Goal: Task Accomplishment & Management: Manage account settings

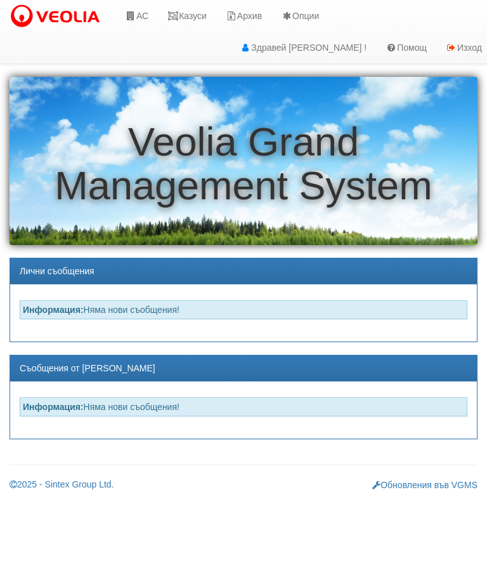
click at [199, 20] on link "Казуси" at bounding box center [187, 16] width 58 height 32
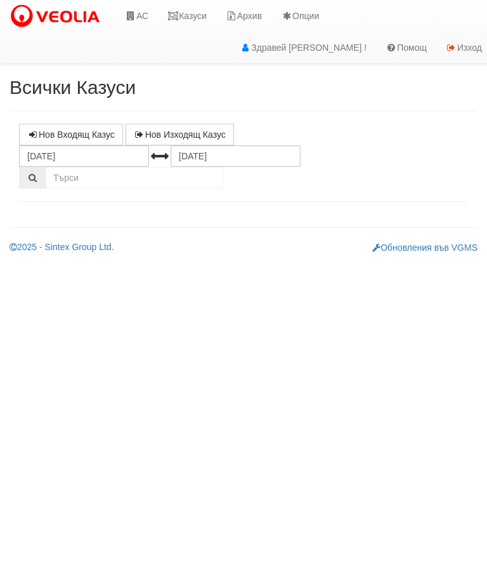
select select "10"
select select "1"
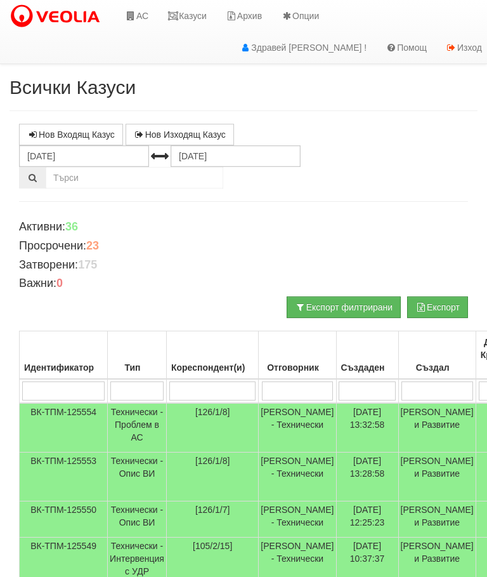
click at [365, 418] on td "16/09/2025 13:32:58" at bounding box center [367, 427] width 62 height 49
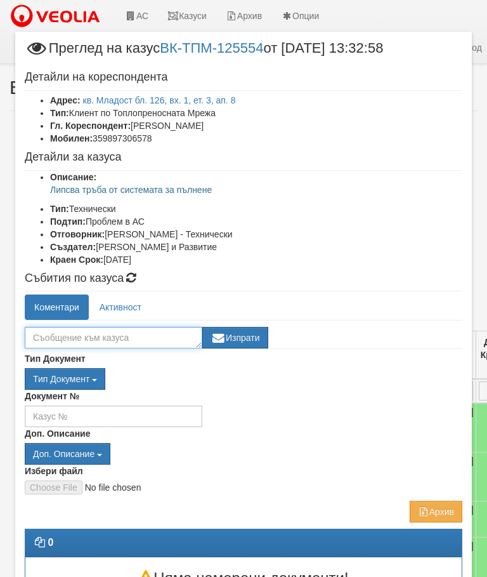
click at [51, 334] on textarea at bounding box center [114, 338] width 178 height 22
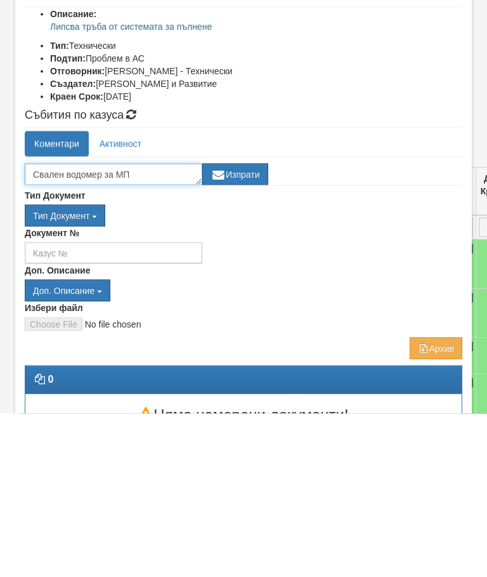
type textarea "Свален водомер за МП"
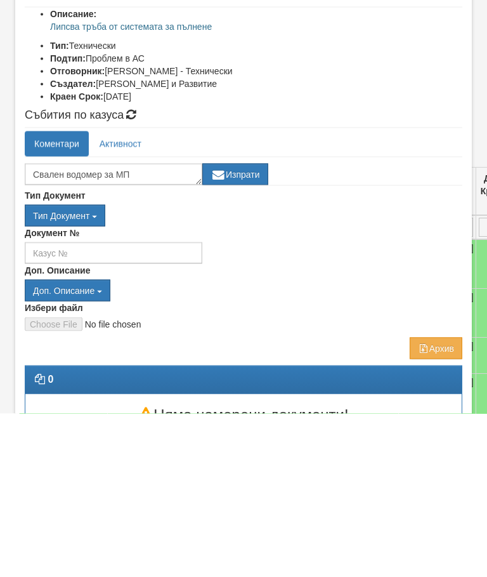
click at [238, 327] on button "Изпрати" at bounding box center [235, 338] width 66 height 22
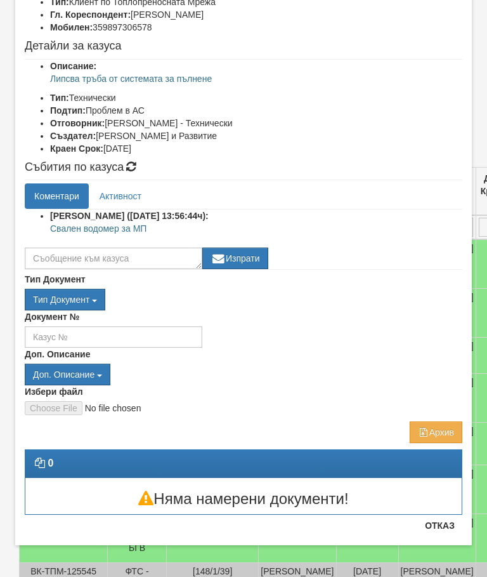
scroll to position [111, 0]
click at [445, 529] on button "Отказ" at bounding box center [439, 525] width 45 height 20
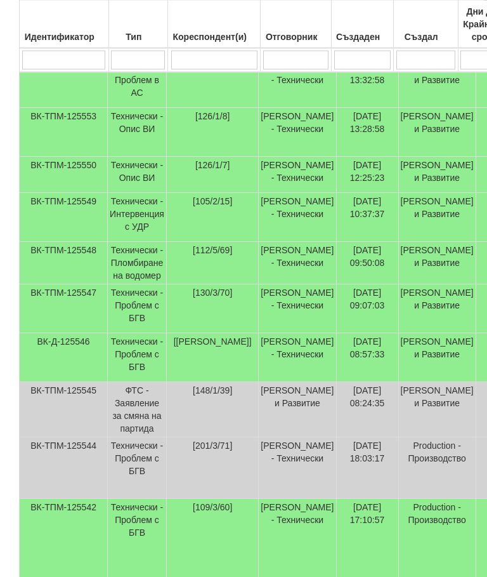
scroll to position [347, 0]
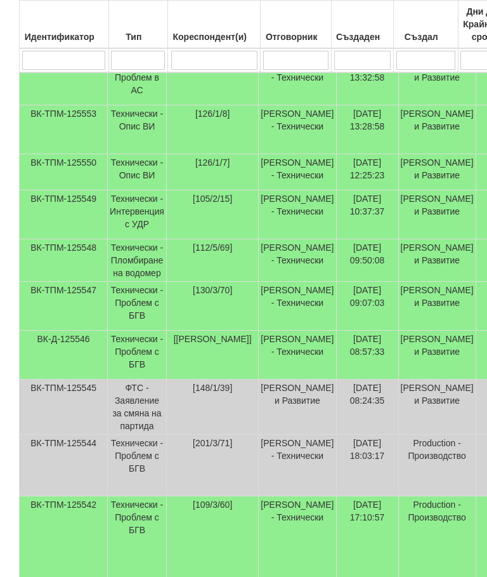
click at [313, 239] on td "Дончо Дончев - Технически" at bounding box center [297, 214] width 77 height 49
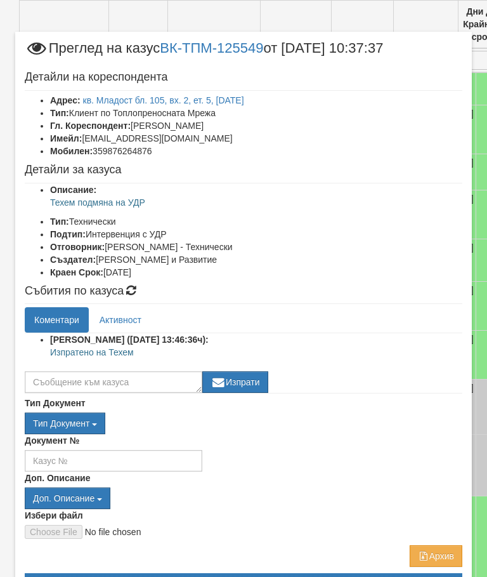
scroll to position [0, 0]
click at [214, 98] on link "кв. Младост бл. 105, вх. 2, ет. 5, ап. 15" at bounding box center [163, 100] width 161 height 10
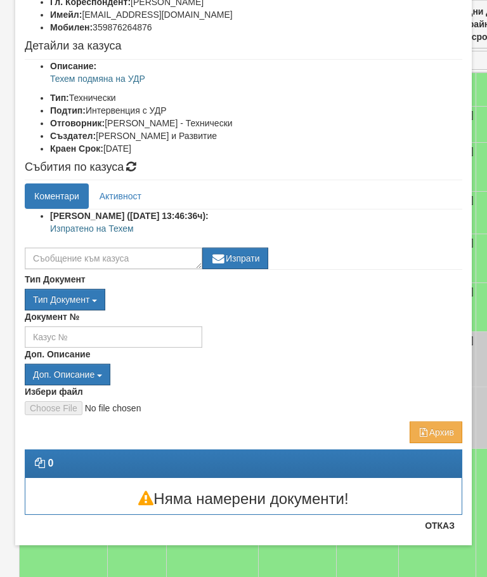
scroll to position [124, 0]
click at [447, 525] on button "Отказ" at bounding box center [439, 525] width 45 height 20
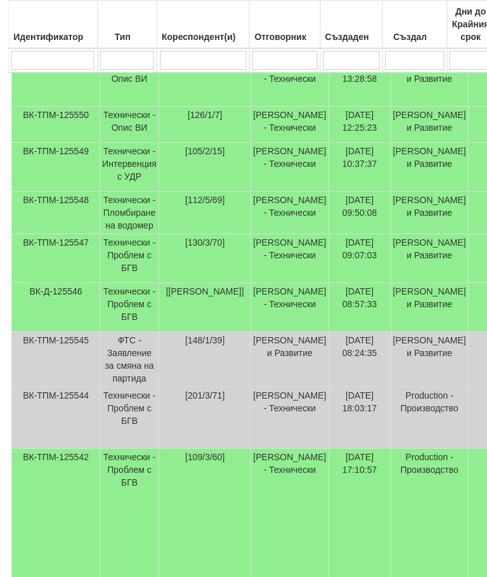
scroll to position [395, 0]
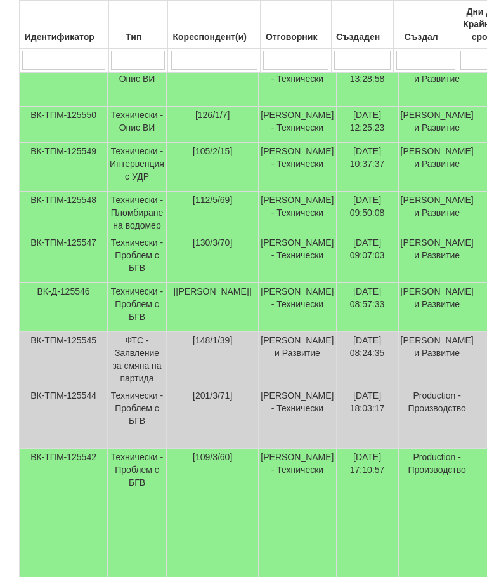
click at [351, 283] on td "16/09/2025 09:07:03" at bounding box center [367, 258] width 62 height 49
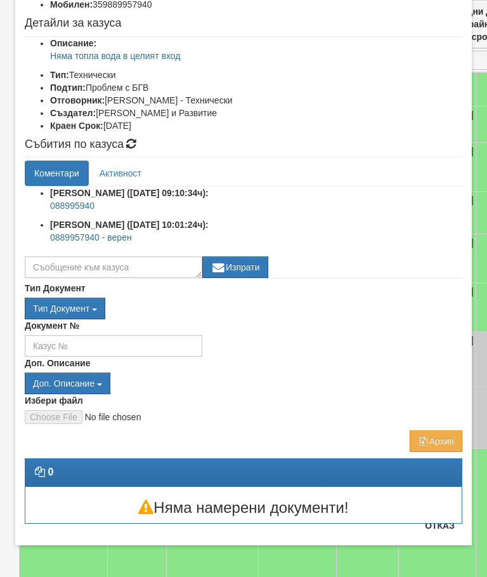
scroll to position [147, 0]
click at [443, 527] on button "Отказ" at bounding box center [439, 525] width 45 height 20
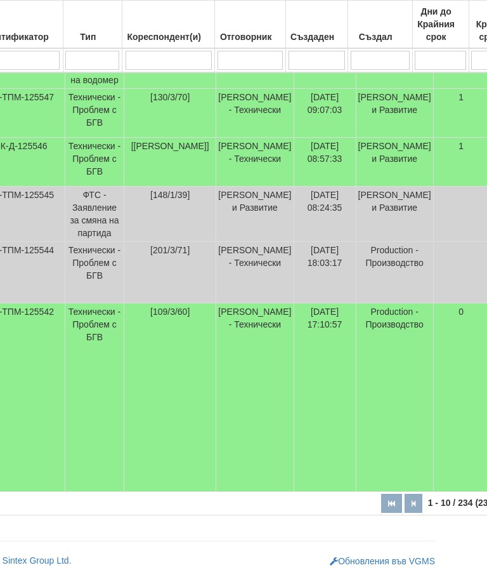
scroll to position [608, 54]
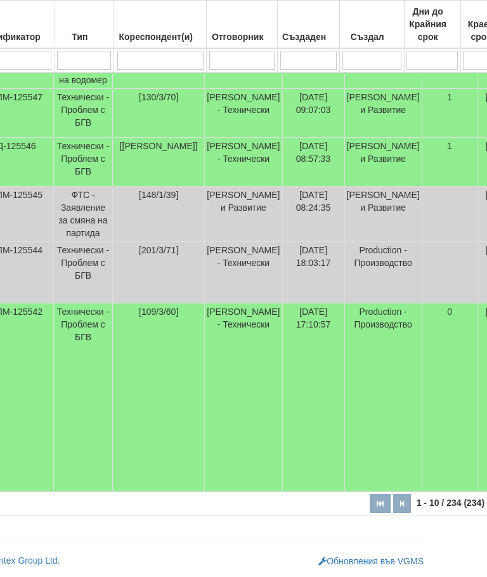
click at [345, 382] on td "Production - Производство" at bounding box center [382, 397] width 77 height 188
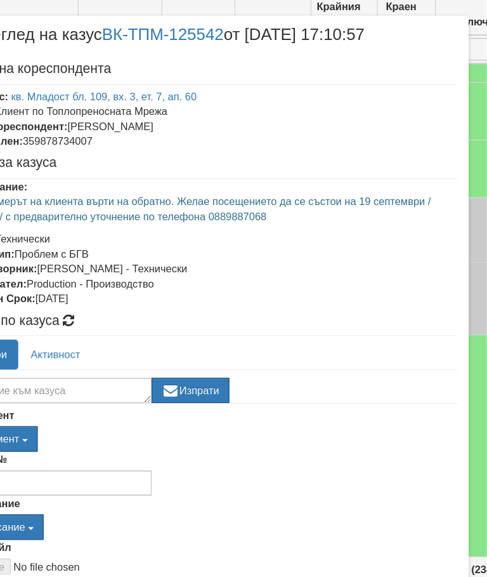
scroll to position [608, 47]
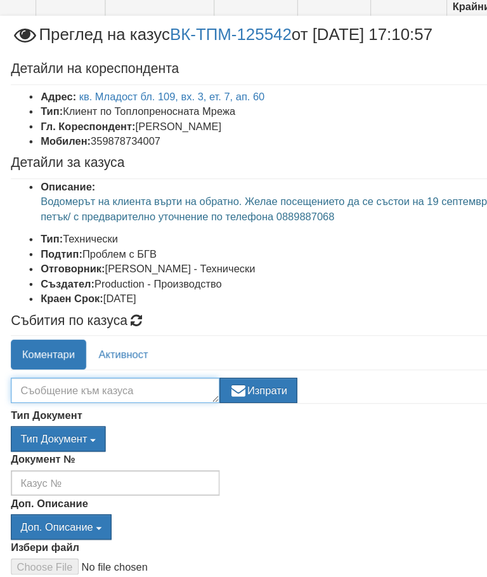
click at [138, 339] on textarea at bounding box center [114, 350] width 178 height 22
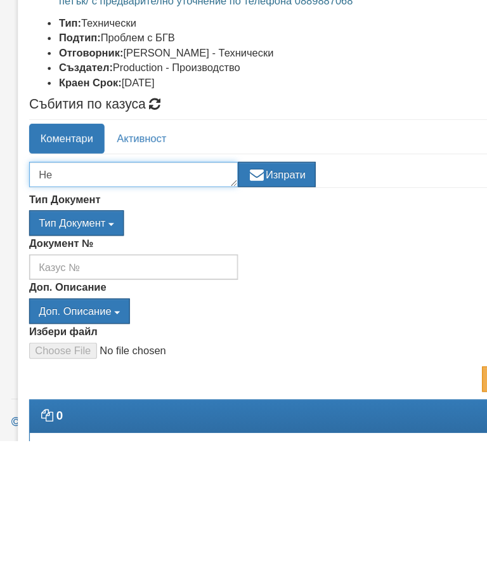
type textarea "Н"
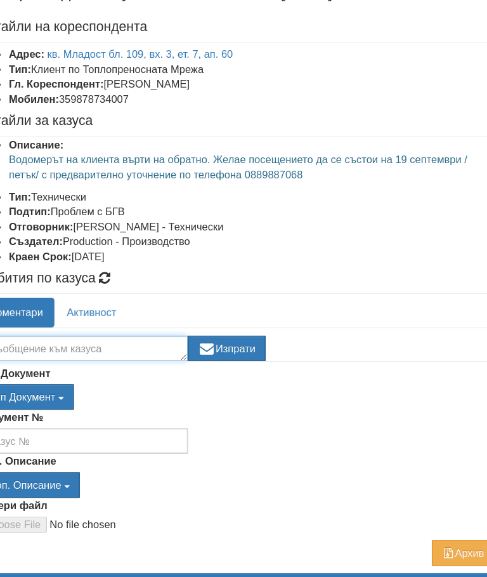
scroll to position [60, 0]
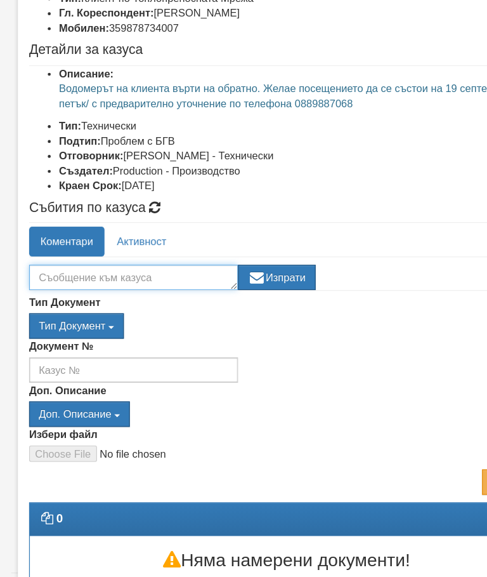
click at [138, 279] on textarea at bounding box center [114, 290] width 178 height 22
type textarea "За 17.09////9.30—10.00"
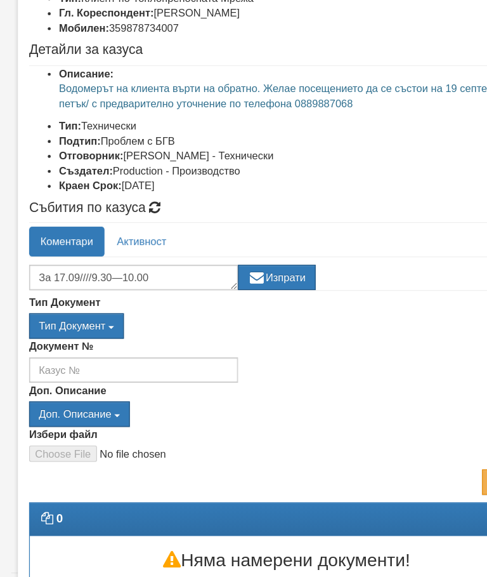
click at [240, 279] on button "Изпрати" at bounding box center [235, 290] width 66 height 22
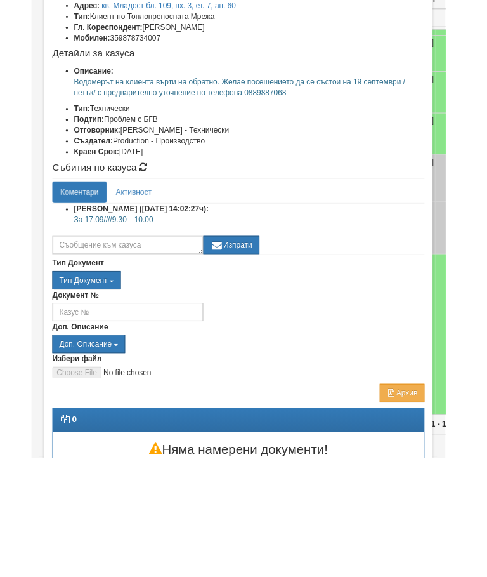
scroll to position [45, 0]
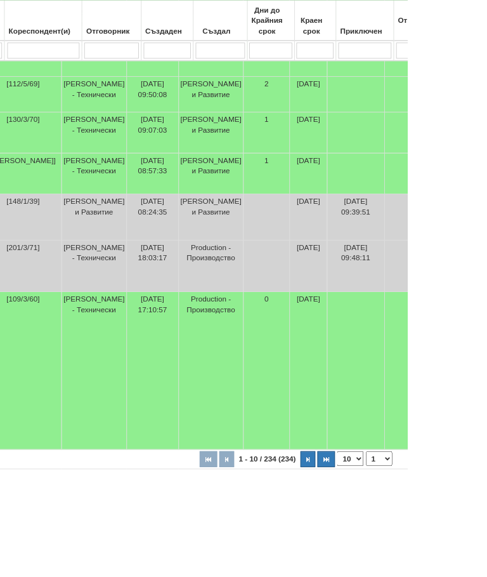
scroll to position [495, 162]
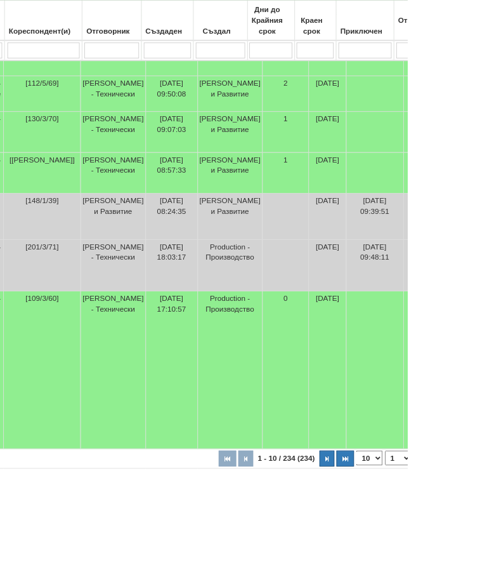
click at [382, 558] on button "button" at bounding box center [391, 547] width 18 height 19
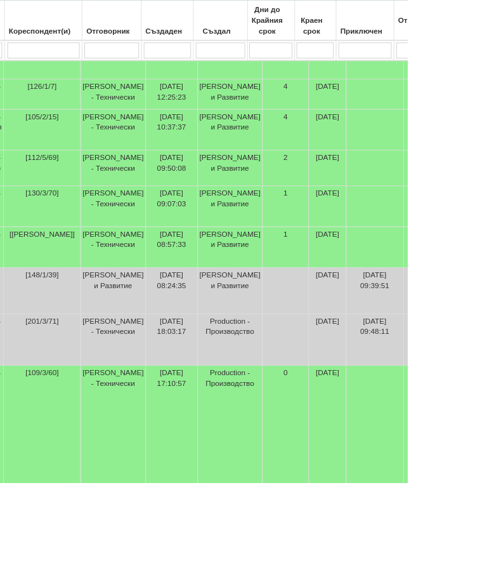
select select "2"
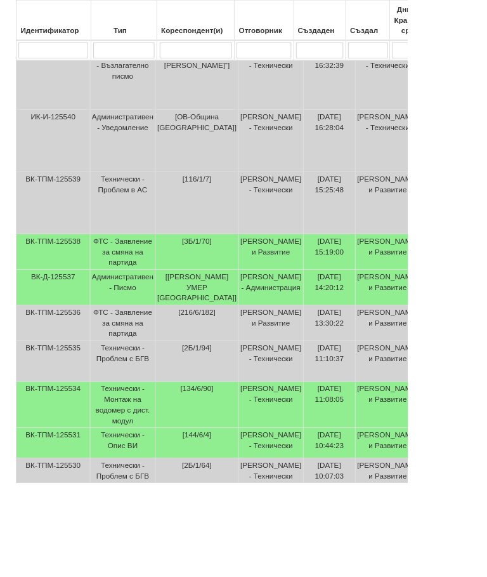
scroll to position [346, 0]
click at [246, 57] on input "search" at bounding box center [234, 60] width 86 height 19
type input "1"
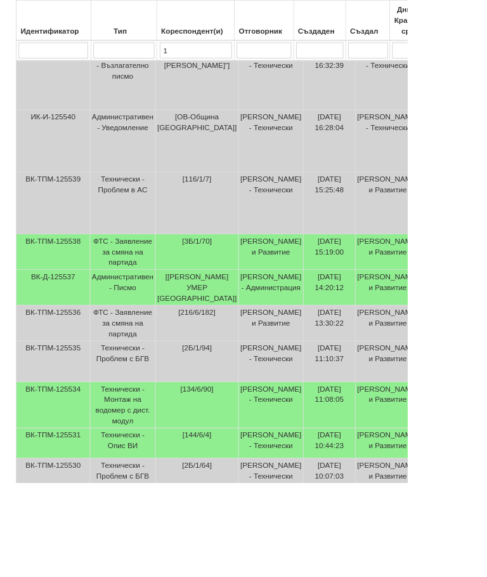
select select "1"
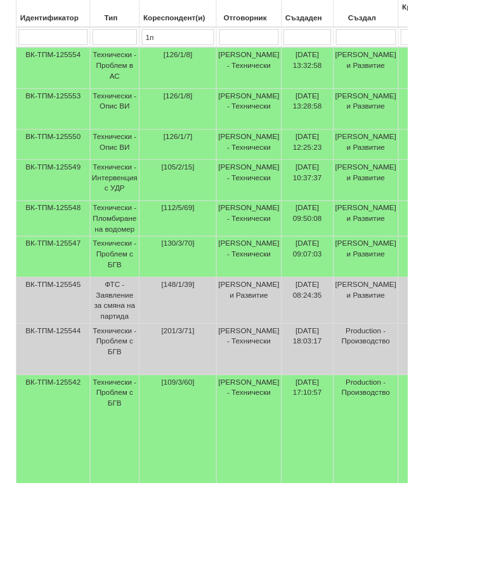
scroll to position [114, 0]
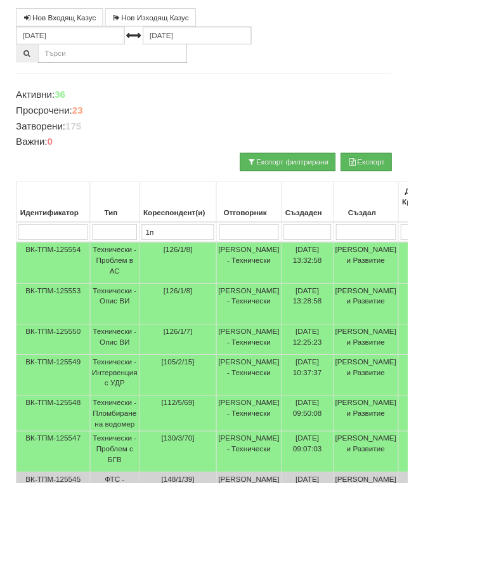
type input "1по"
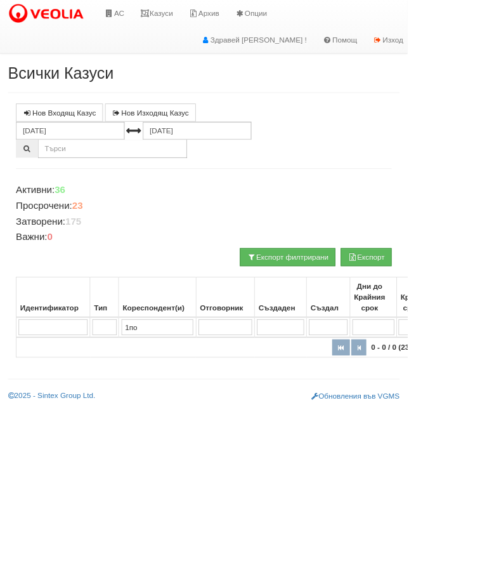
scroll to position [0, 0]
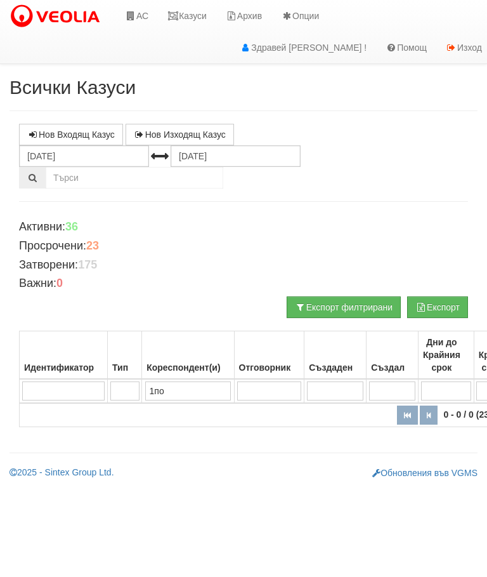
type input "1п"
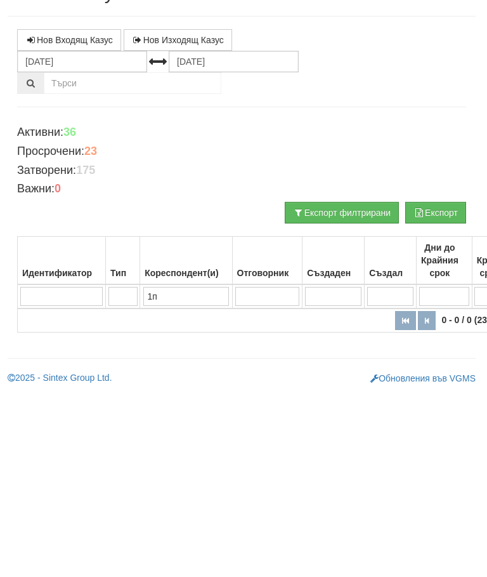
type input "1"
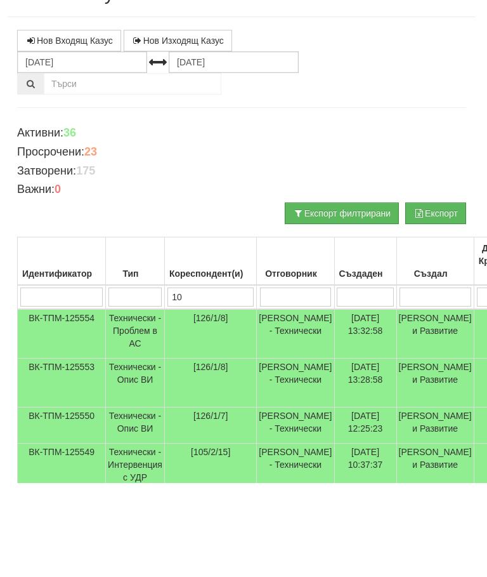
type input "109"
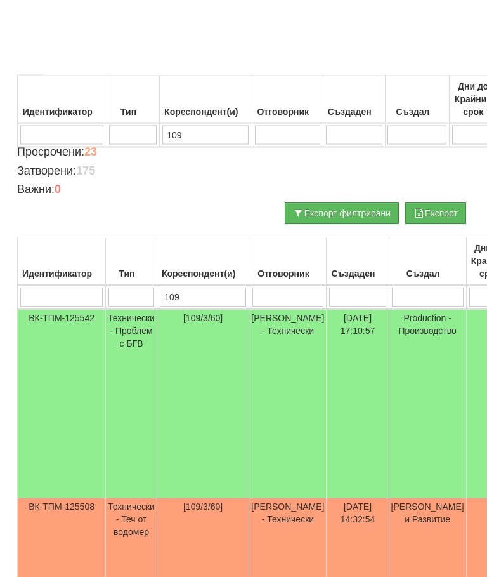
scroll to position [169, 2]
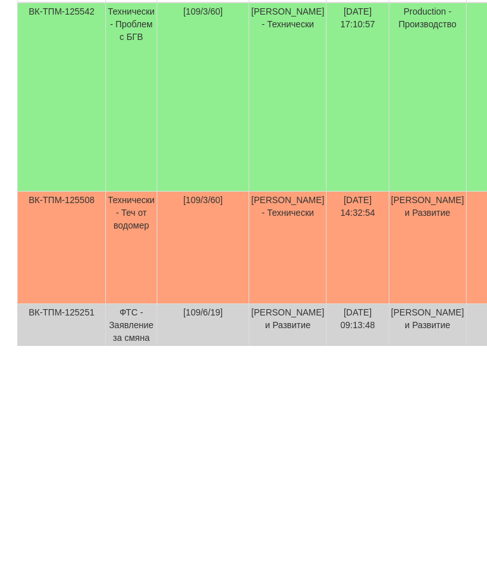
type input "109"
click at [249, 422] on td "[109/3/60]" at bounding box center [203, 478] width 92 height 112
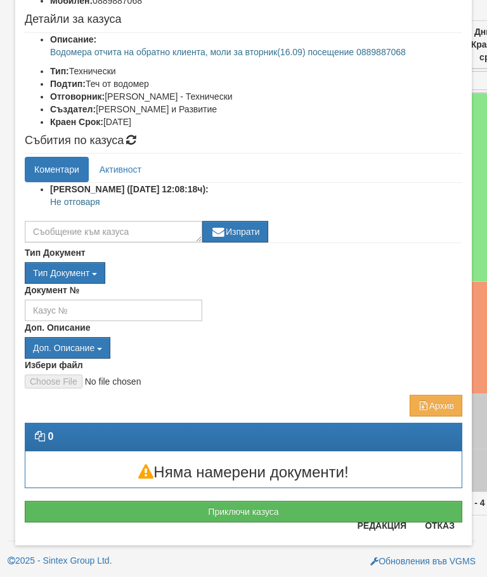
scroll to position [138, 0]
click at [274, 505] on button "Приключи казуса" at bounding box center [244, 511] width 438 height 22
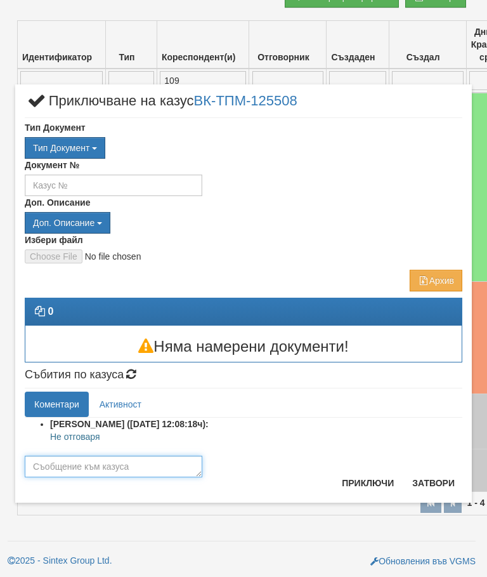
click at [120, 469] on textarea at bounding box center [114, 466] width 178 height 22
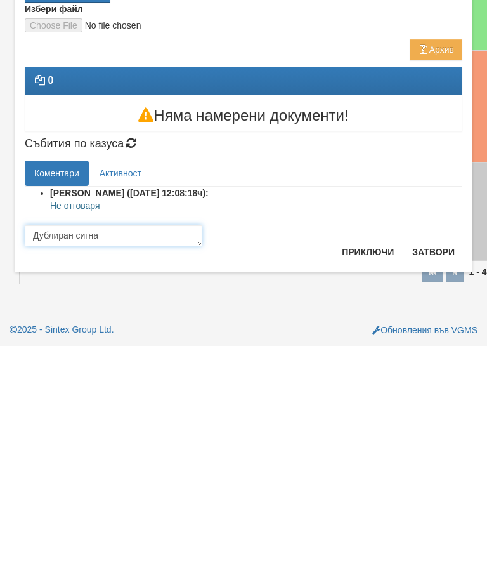
type textarea "Дублиран сигнал"
click at [362, 473] on button "Приключи" at bounding box center [367, 483] width 67 height 20
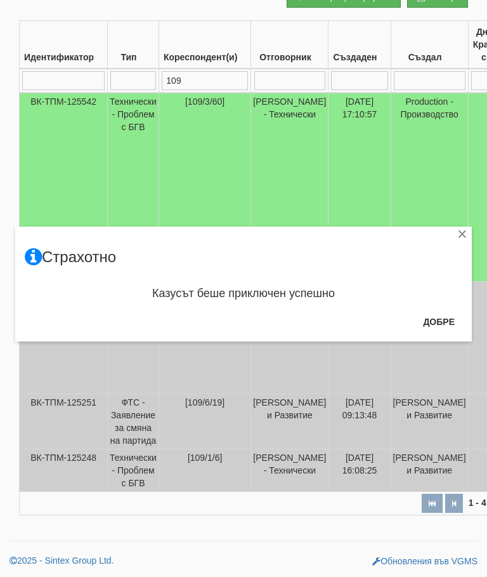
click at [441, 322] on button "Добре" at bounding box center [438, 321] width 47 height 20
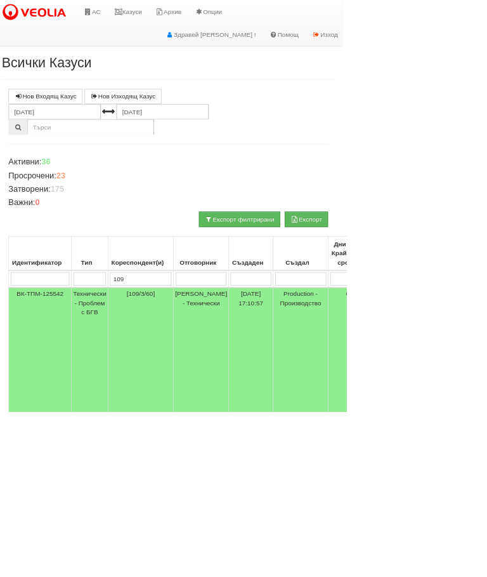
scroll to position [0, 0]
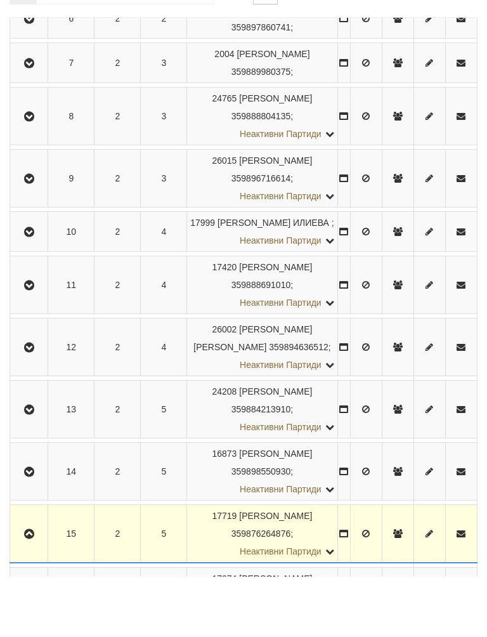
scroll to position [1052, 0]
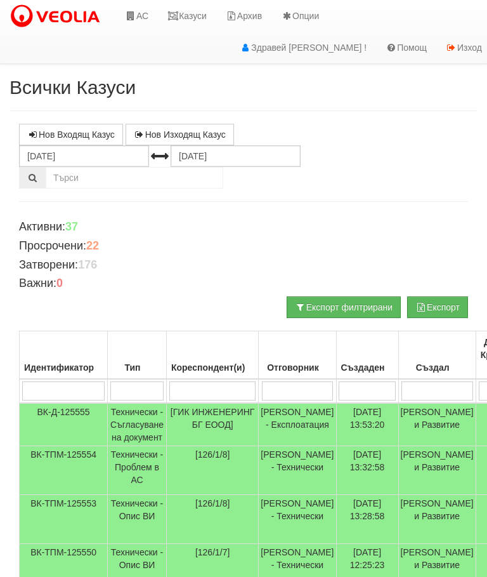
scroll to position [208, 0]
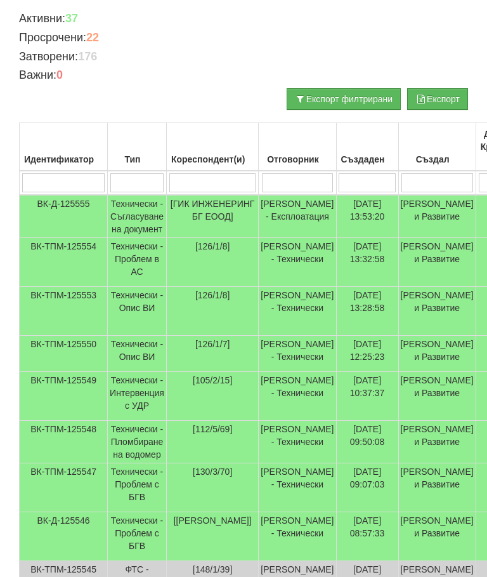
click at [308, 177] on input "search" at bounding box center [298, 182] width 72 height 19
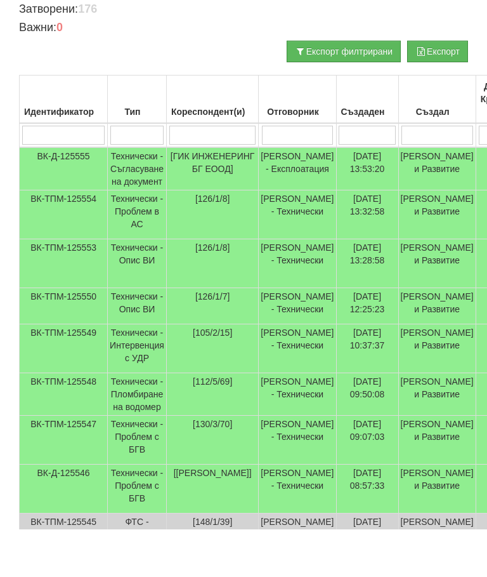
type input "П"
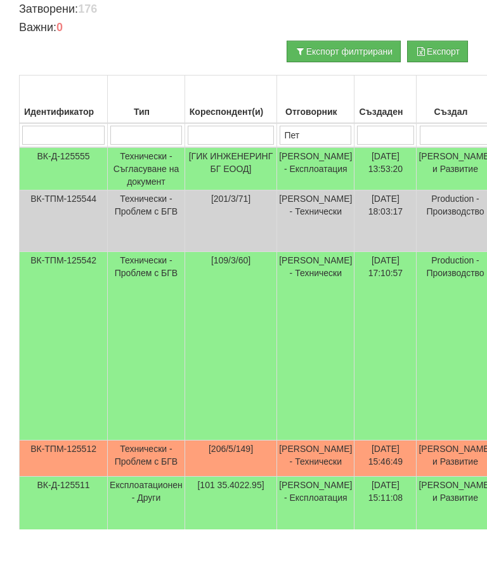
type input "Петъ"
type input "Пет"
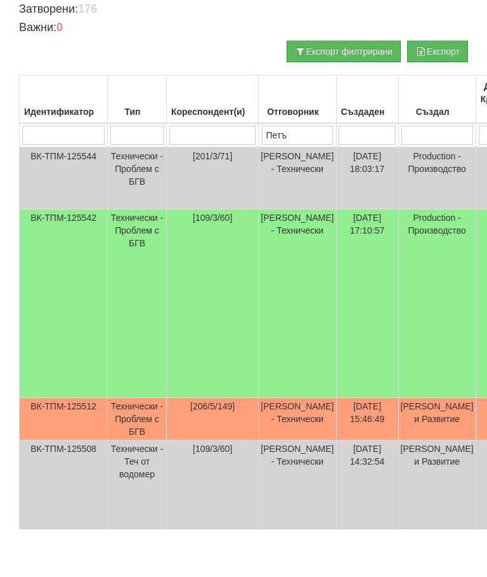
type input "Петър"
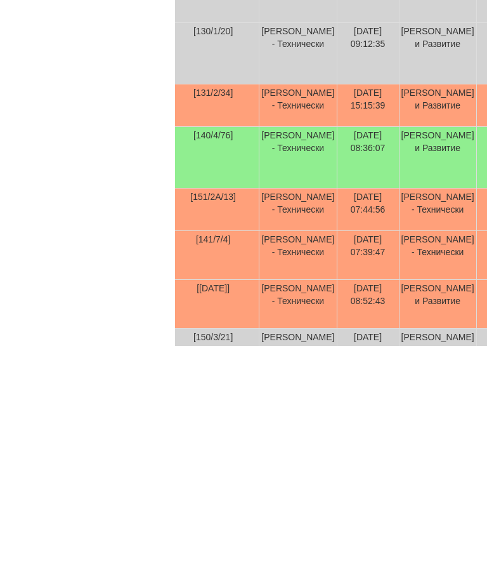
scroll to position [450, 178]
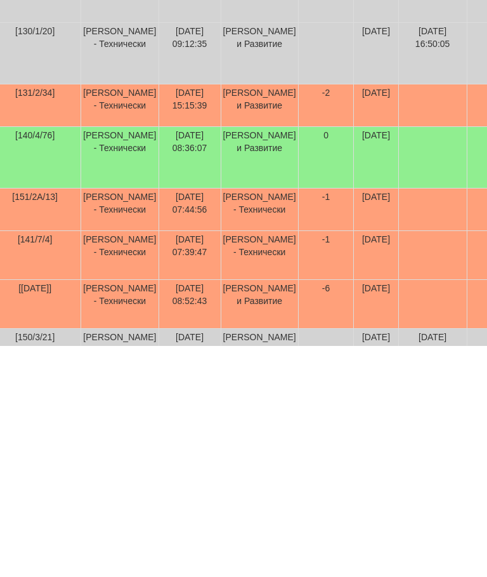
type input "Петър"
click at [271, 315] on td "[PERSON_NAME] и Развитие" at bounding box center [259, 336] width 77 height 42
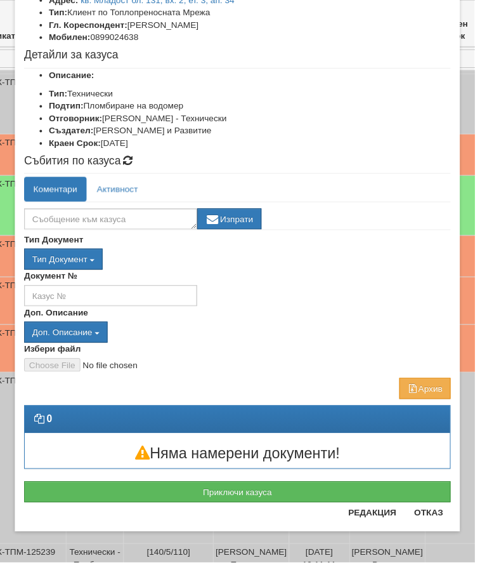
scroll to position [86, 0]
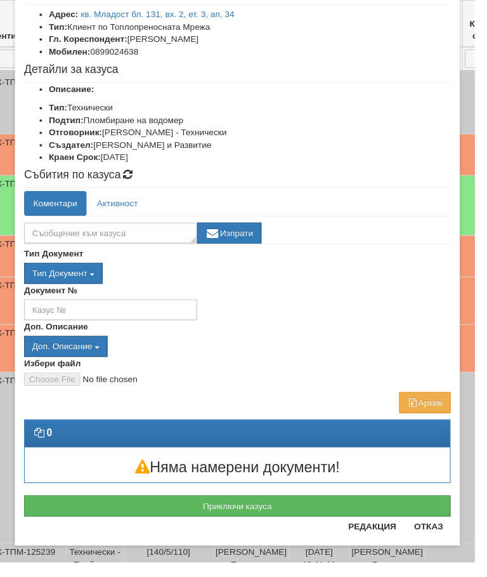
click at [212, 18] on link "кв. Младост бл. 131, вх. 2, ет. 3, ап. 34" at bounding box center [162, 15] width 158 height 10
click at [447, 543] on button "Отказ" at bounding box center [439, 540] width 45 height 20
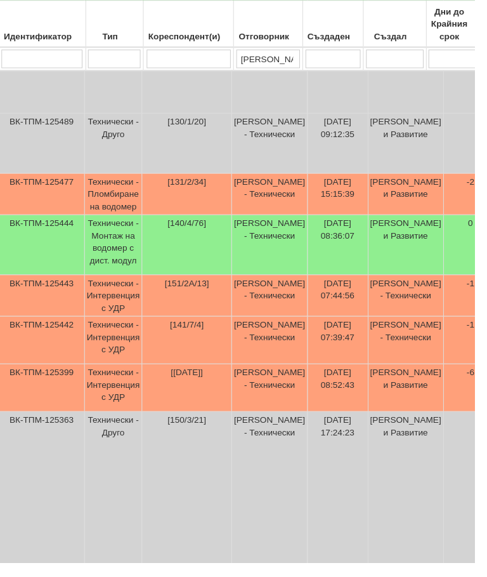
scroll to position [588, 21]
click at [378, 391] on td "Миглена Михова - Клиенти и Развитие" at bounding box center [415, 397] width 77 height 49
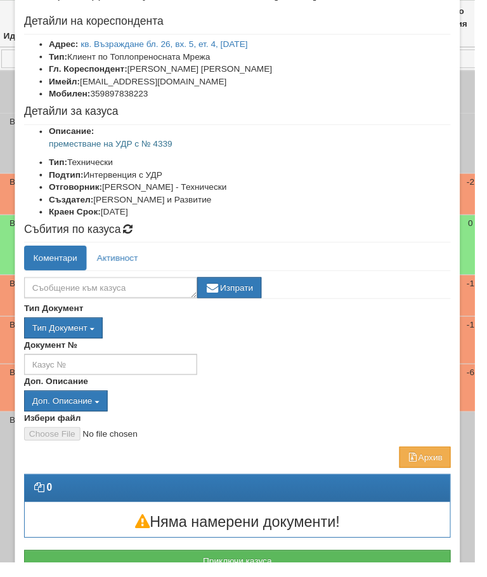
scroll to position [55, 0]
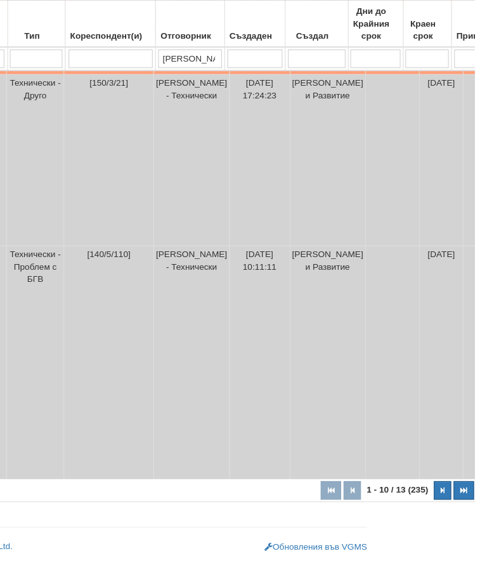
click at [445, 511] on button "button" at bounding box center [454, 502] width 18 height 19
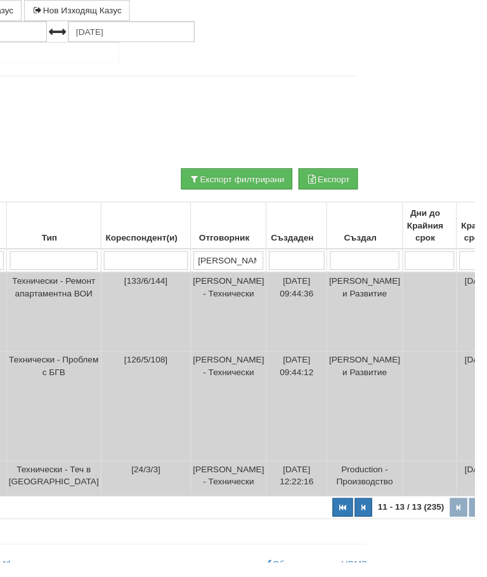
click at [364, 512] on button "button" at bounding box center [373, 520] width 18 height 19
select select "1"
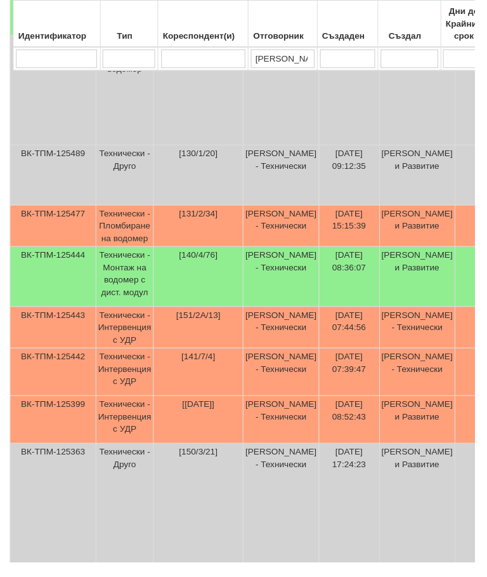
scroll to position [555, 0]
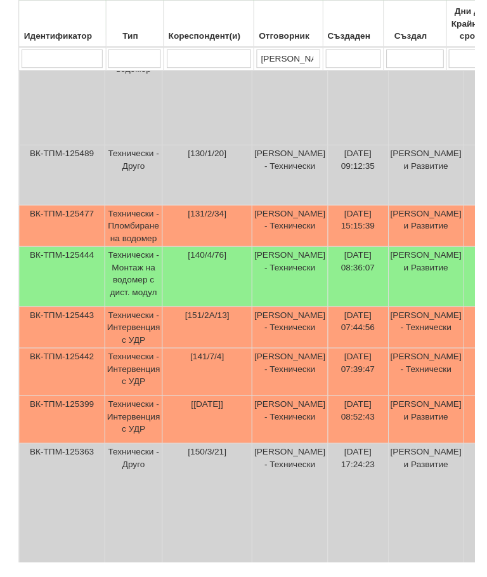
click at [315, 285] on td "Петър Добрев - Технически" at bounding box center [297, 284] width 77 height 62
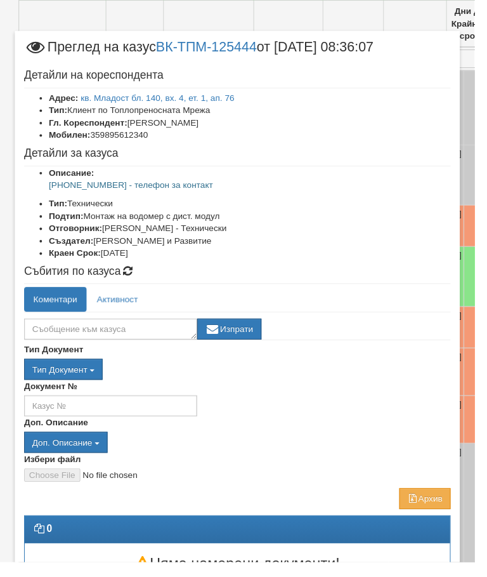
click at [232, 95] on link "кв. Младост бл. 140, вх. 4, ет. 1, ап. 76" at bounding box center [162, 100] width 158 height 10
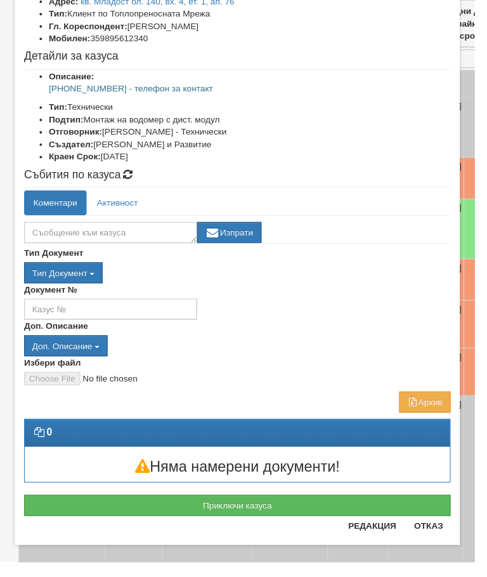
scroll to position [98, 0]
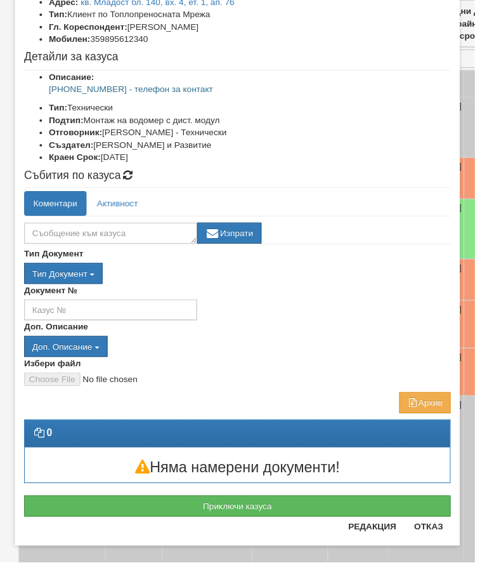
click at [452, 546] on button "Отказ" at bounding box center [439, 540] width 45 height 20
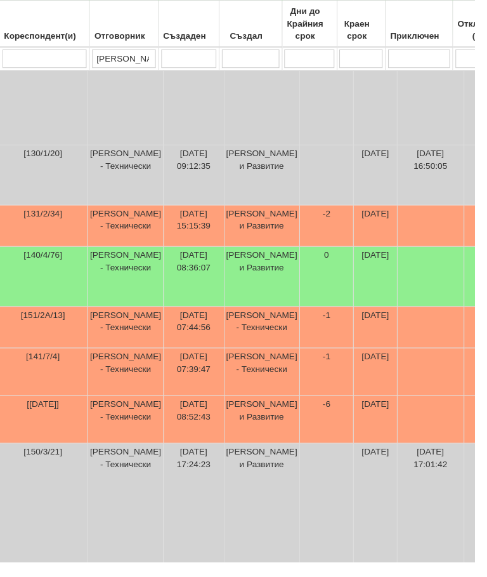
scroll to position [653, 169]
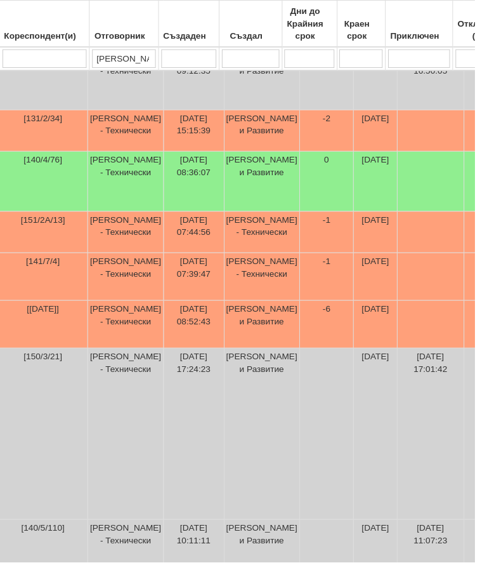
click at [363, 129] on td "14/09/2025" at bounding box center [385, 134] width 44 height 42
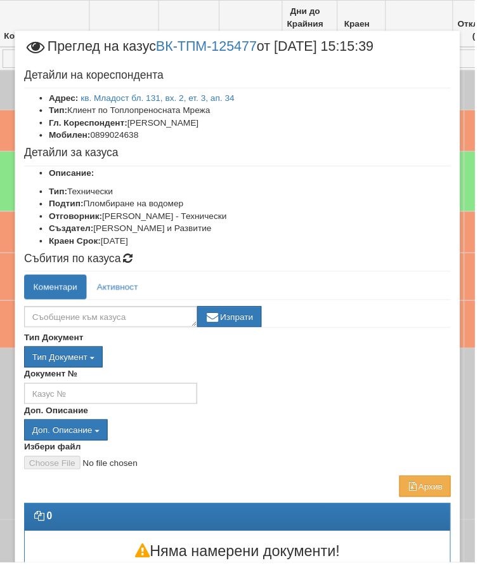
click at [238, 96] on link "кв. Младост бл. 131, вх. 2, ет. 3, ап. 34" at bounding box center [162, 100] width 158 height 10
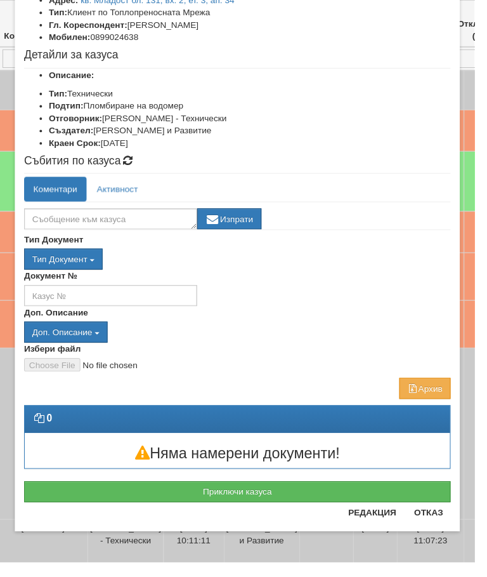
scroll to position [86, 0]
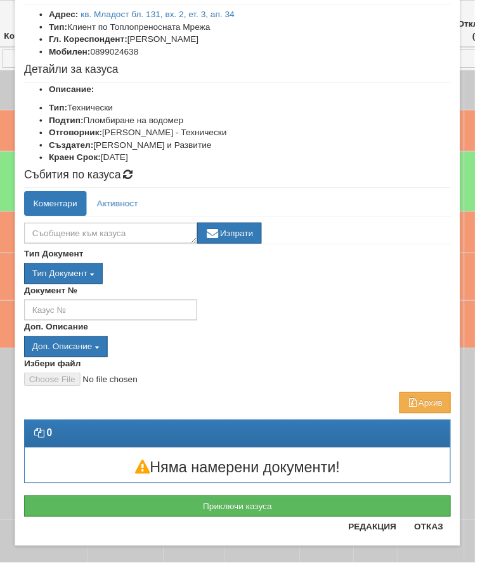
click at [306, 511] on button "Приключи казуса" at bounding box center [244, 519] width 438 height 22
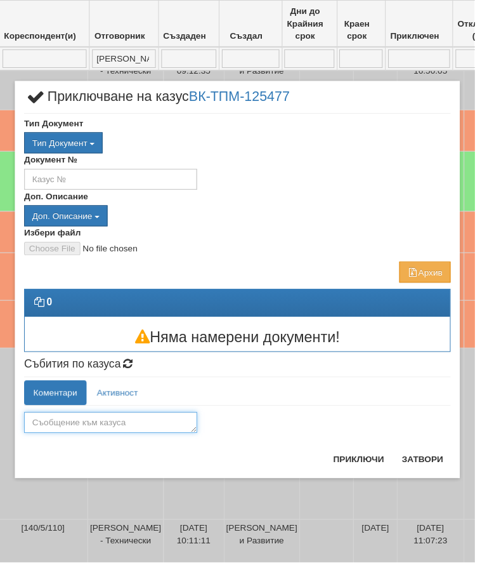
click at [58, 430] on textarea at bounding box center [114, 433] width 178 height 22
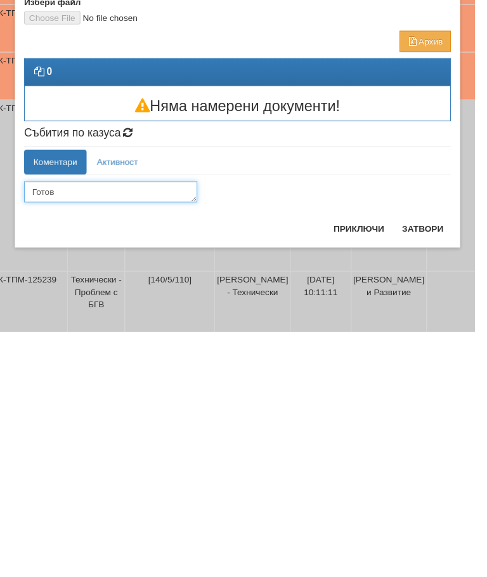
type textarea "Готов"
click at [363, 460] on button "Приключи" at bounding box center [367, 470] width 67 height 20
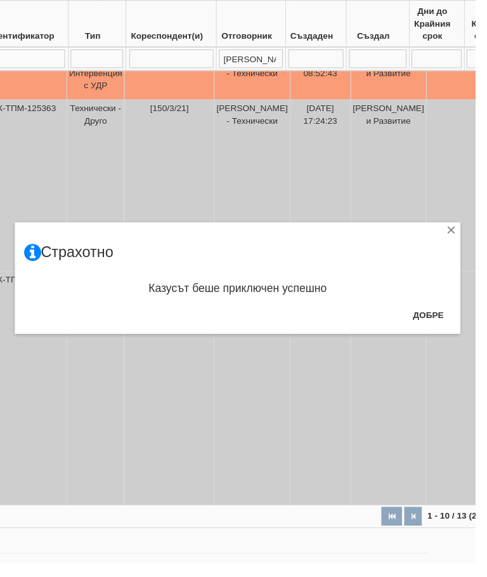
click at [440, 327] on button "Добре" at bounding box center [438, 322] width 47 height 20
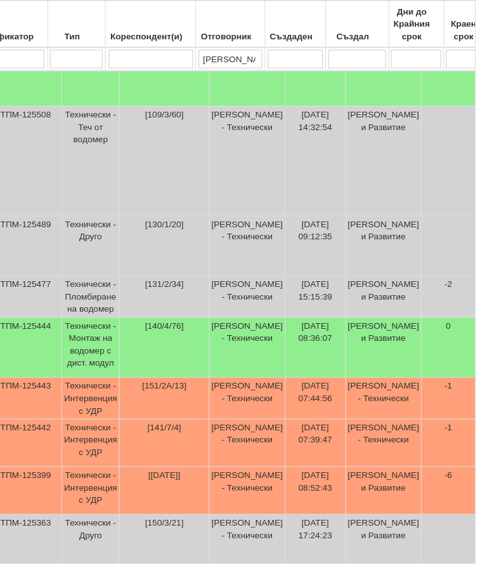
scroll to position [475, 5]
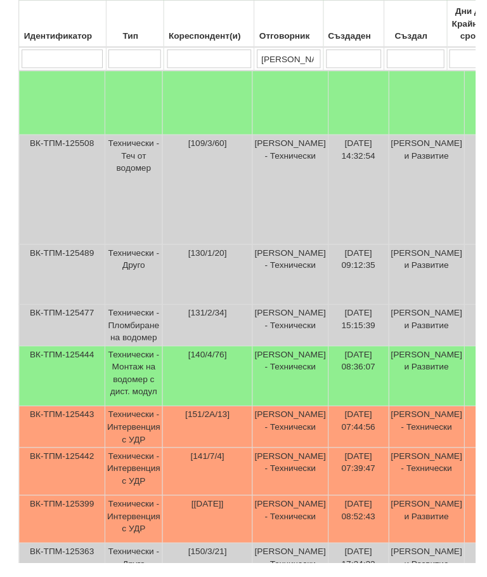
click at [310, 53] on input "Петър" at bounding box center [295, 60] width 65 height 19
click at [292, 47] on th "Отговорник" at bounding box center [296, 25] width 71 height 48
click at [306, 60] on input "Петър" at bounding box center [295, 60] width 65 height 19
type input "П"
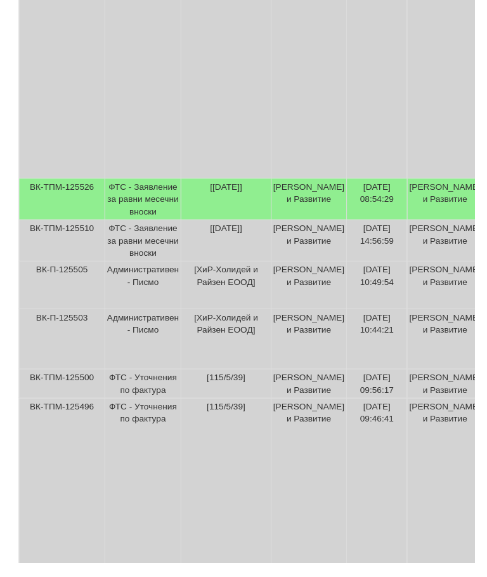
scroll to position [114, 0]
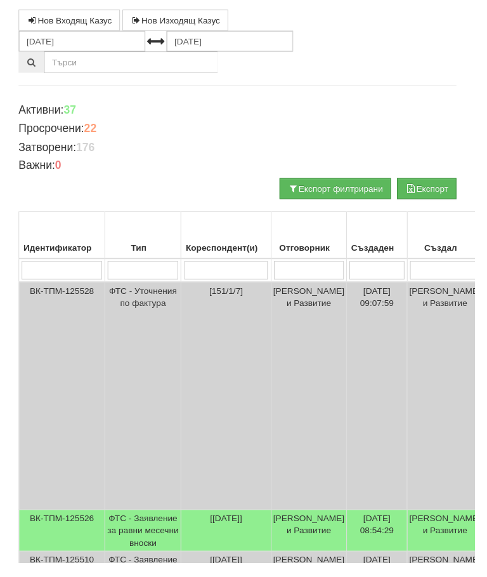
click at [209, 268] on input "search" at bounding box center [232, 277] width 86 height 19
type input "Я"
type input "1"
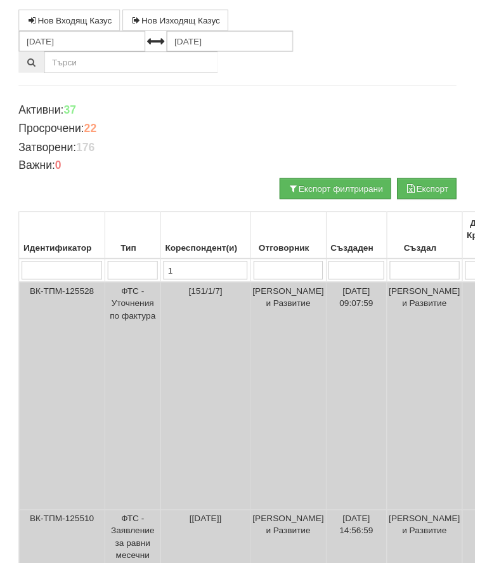
type input "13"
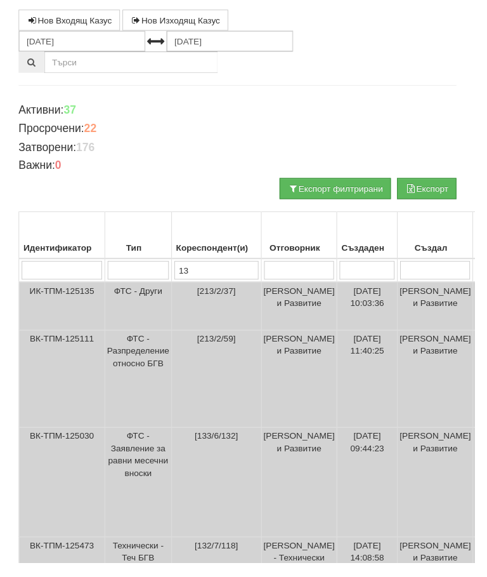
type input "130"
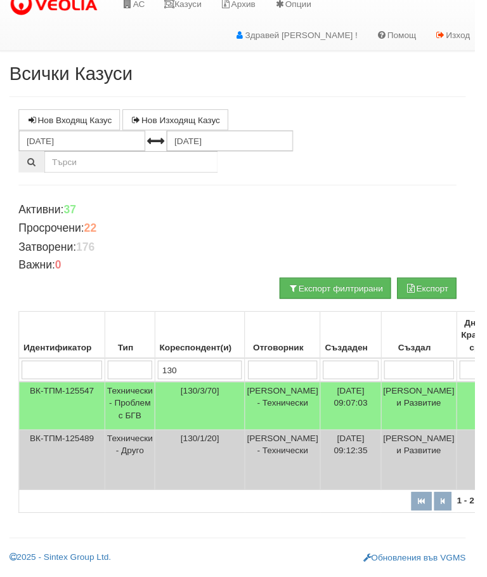
scroll to position [11, 0]
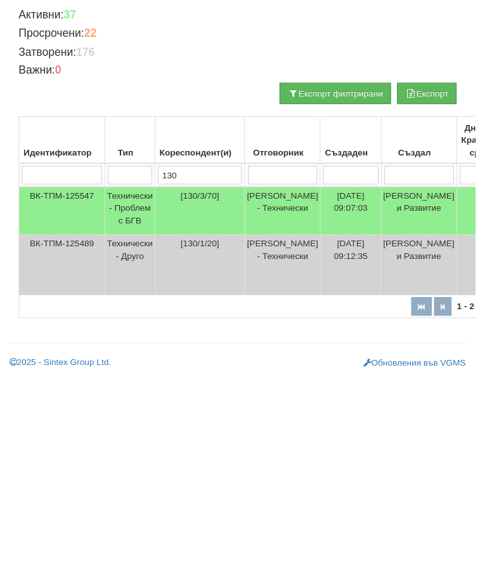
type input "130"
click at [177, 391] on td "[130/3/70]" at bounding box center [205, 415] width 92 height 49
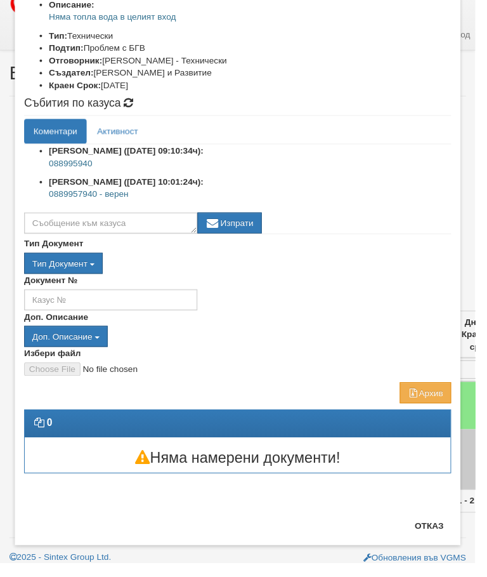
scroll to position [184, 0]
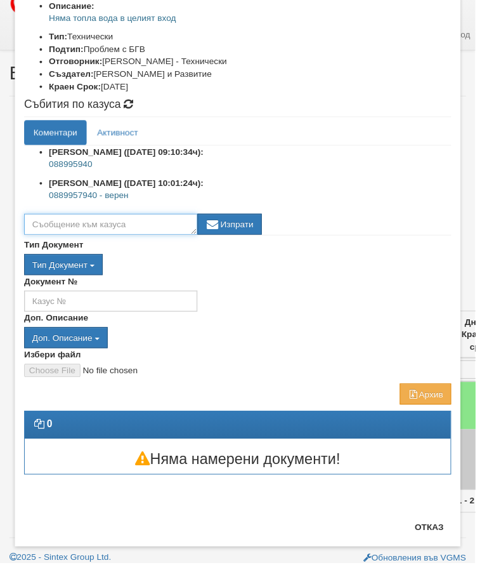
click at [75, 232] on textarea at bounding box center [114, 230] width 178 height 22
type textarea "Сменена задвижка БГВ"
click at [262, 236] on button "Изпрати" at bounding box center [235, 230] width 66 height 22
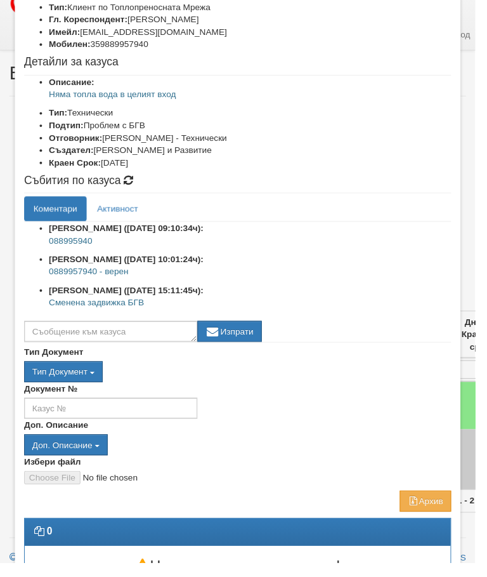
scroll to position [139, 0]
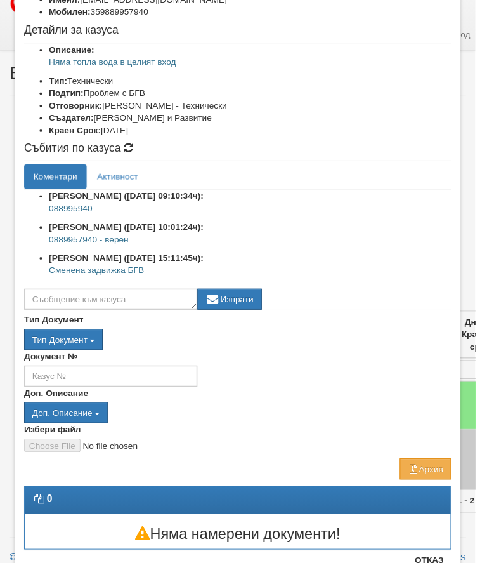
click at [443, 576] on button "Отказ" at bounding box center [439, 573] width 45 height 20
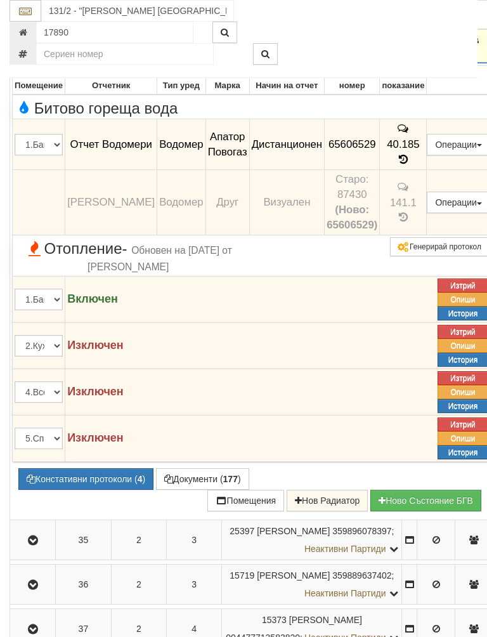
scroll to position [550, 0]
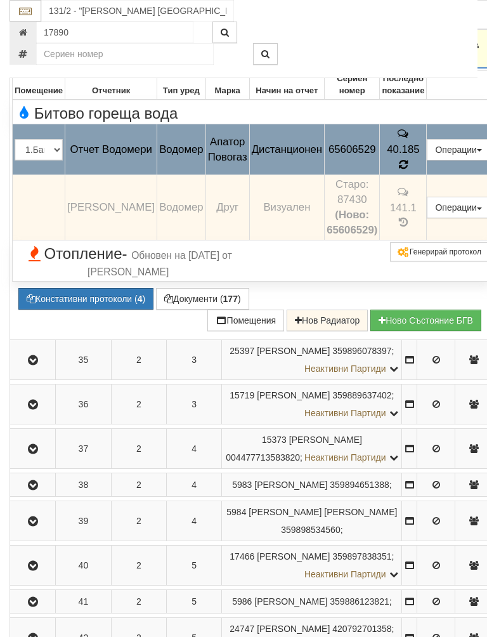
click at [398, 171] on icon at bounding box center [403, 164] width 10 height 11
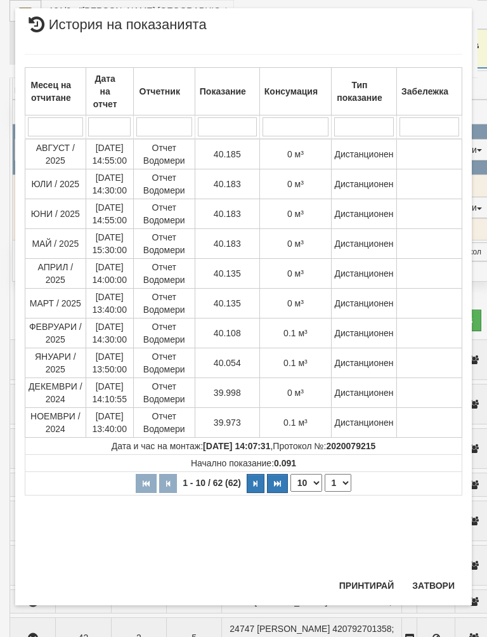
scroll to position [23, 0]
click at [259, 487] on button "button" at bounding box center [256, 483] width 18 height 19
select select "2"
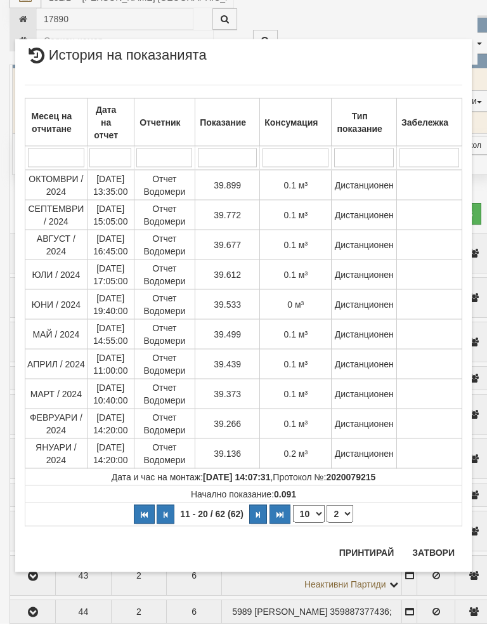
scroll to position [649, 0]
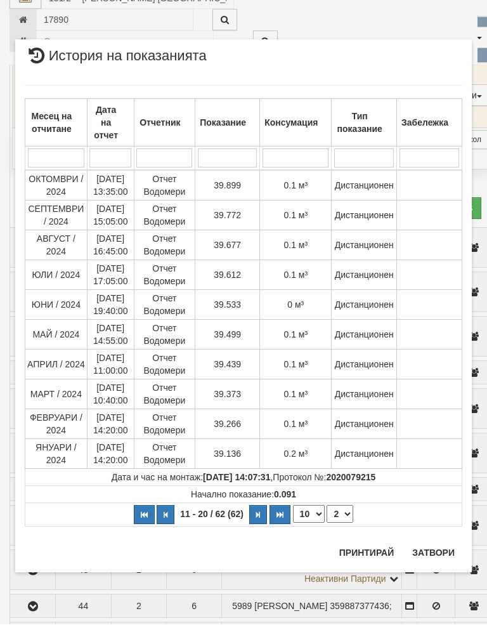
click at [434, 555] on button "Затвори" at bounding box center [434, 565] width 58 height 20
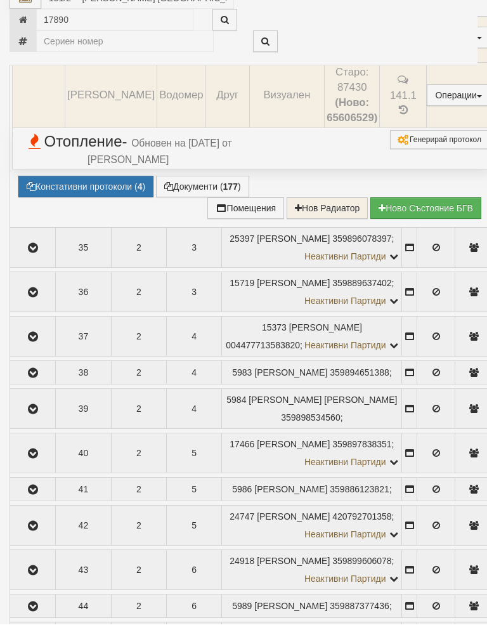
select select "10"
select select "1"
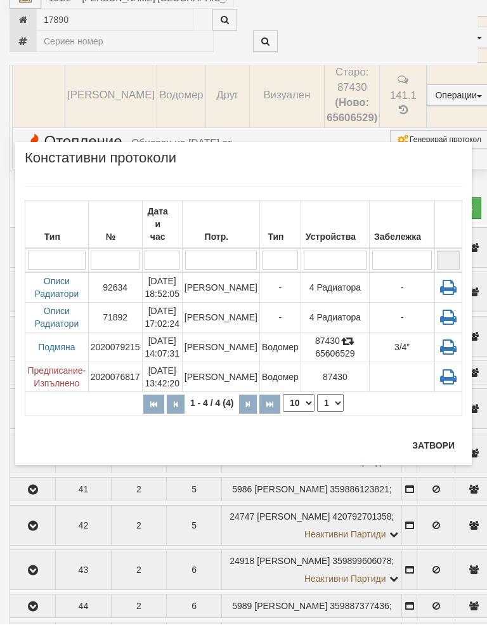
click at [433, 448] on button "Затвори" at bounding box center [434, 458] width 58 height 20
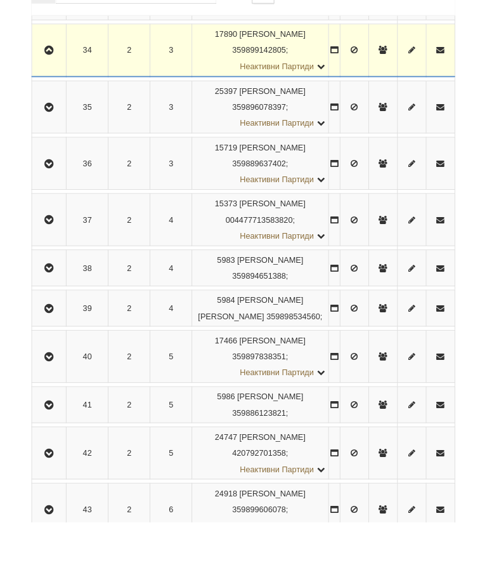
scroll to position [572, 0]
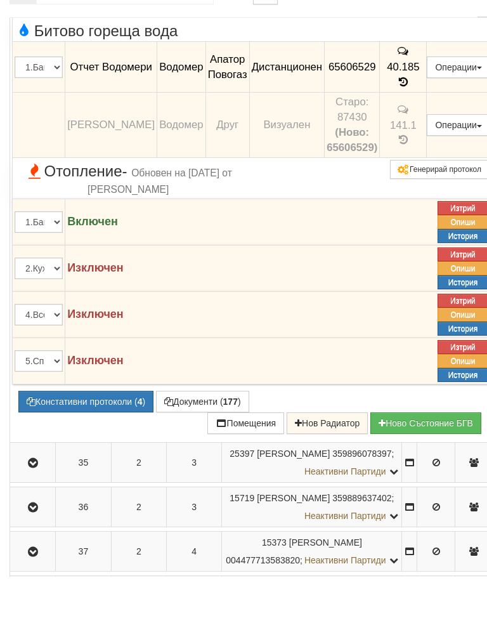
click at [0, 0] on button "Редакция / Протокол" at bounding box center [0, 0] width 0 height 0
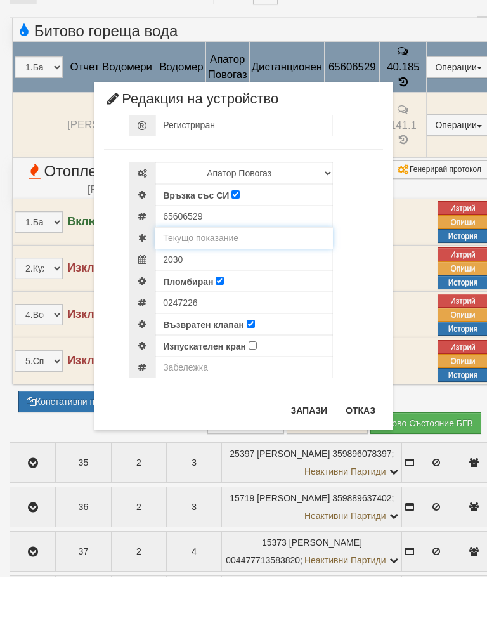
click at [254, 287] on input "text" at bounding box center [244, 298] width 178 height 22
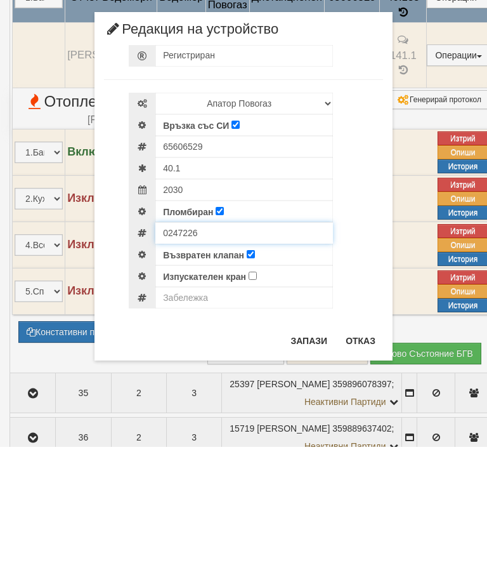
click at [244, 235] on body "АС Казуси Архив Опции Здравей [PERSON_NAME] ! Помощ Изход Абонатни станции 17890" at bounding box center [243, 418] width 487 height 1981
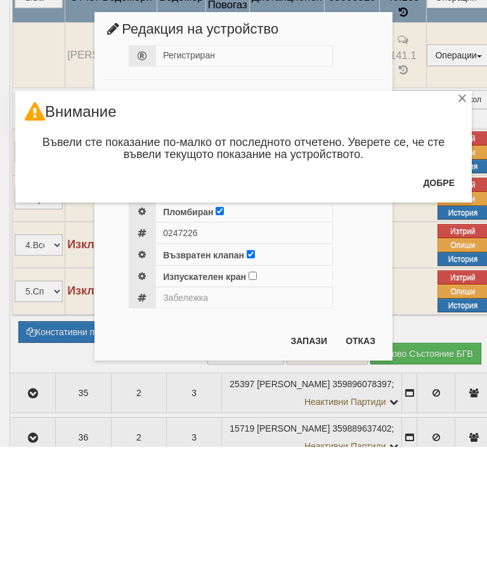
scroll to position [702, 0]
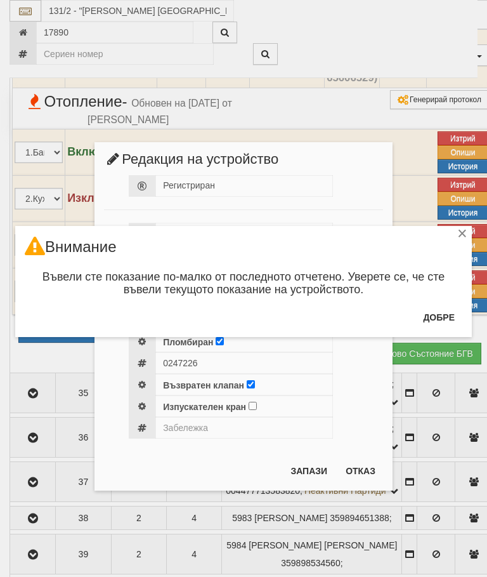
click at [438, 315] on button "Добре" at bounding box center [438, 317] width 47 height 20
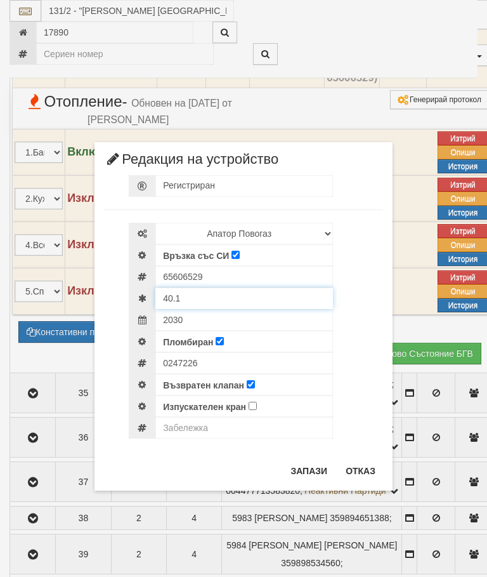
click at [234, 299] on input "40.1" at bounding box center [244, 298] width 178 height 22
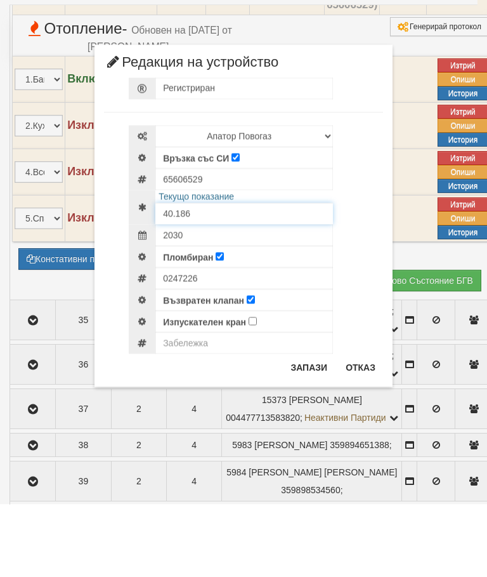
type input "40.186"
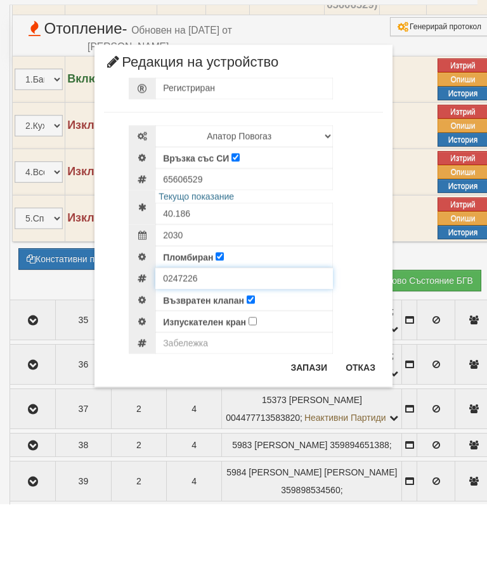
click at [273, 340] on input "0247226" at bounding box center [244, 351] width 178 height 22
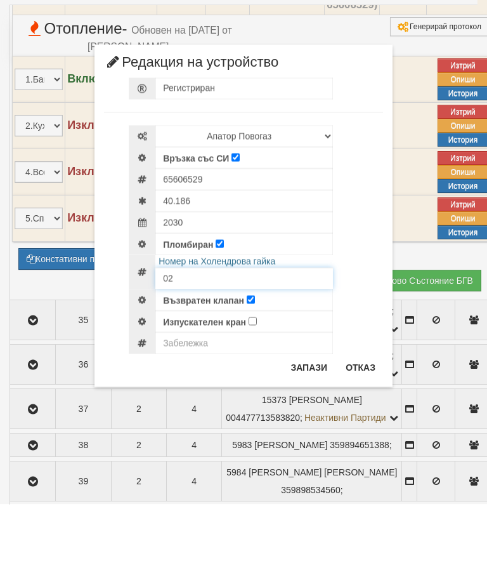
type input "0"
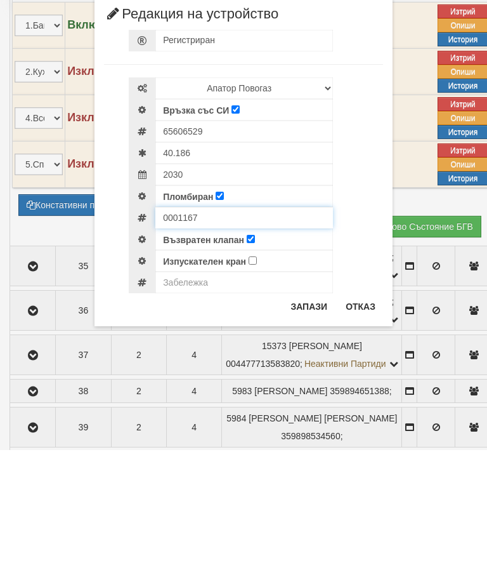
type input "0001167"
click at [263, 398] on input "text" at bounding box center [244, 409] width 178 height 22
type input "3/4"
click at [311, 423] on button "Запази" at bounding box center [309, 433] width 52 height 20
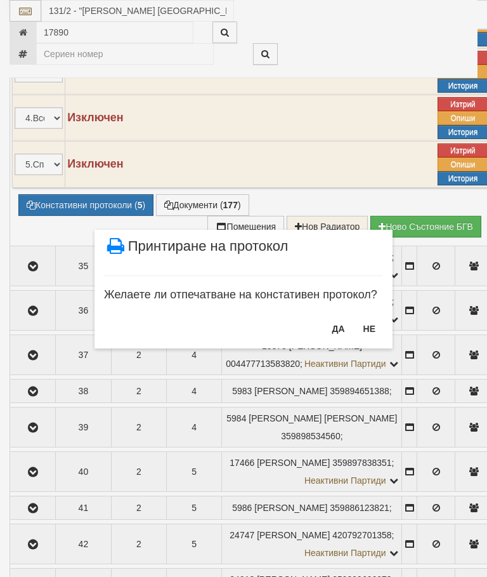
click at [370, 326] on button "НЕ" at bounding box center [369, 328] width 27 height 20
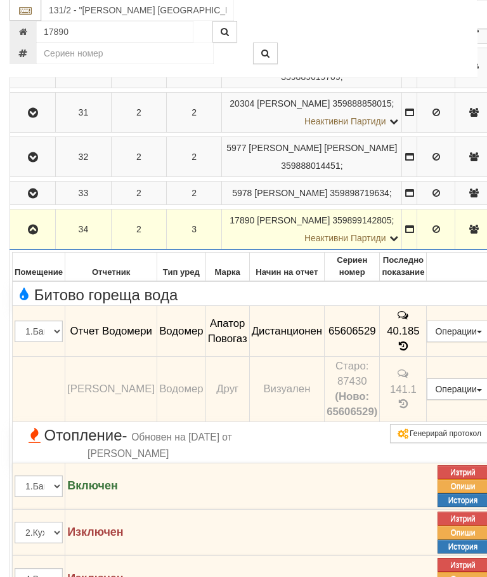
scroll to position [370, 0]
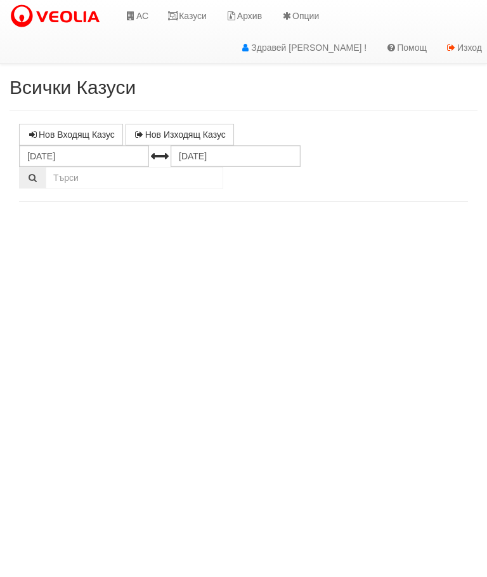
select select "10"
select select "1"
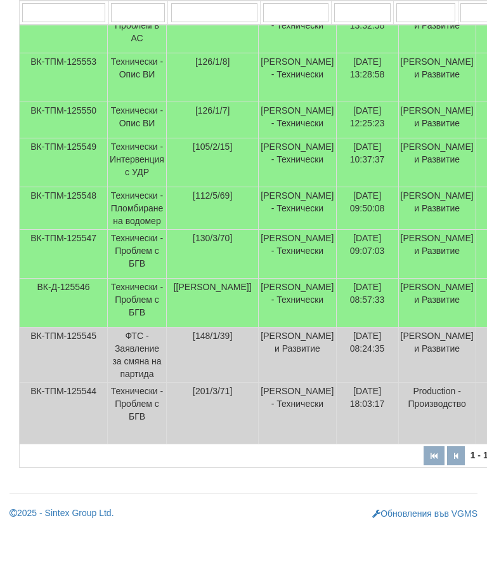
scroll to position [474, 0]
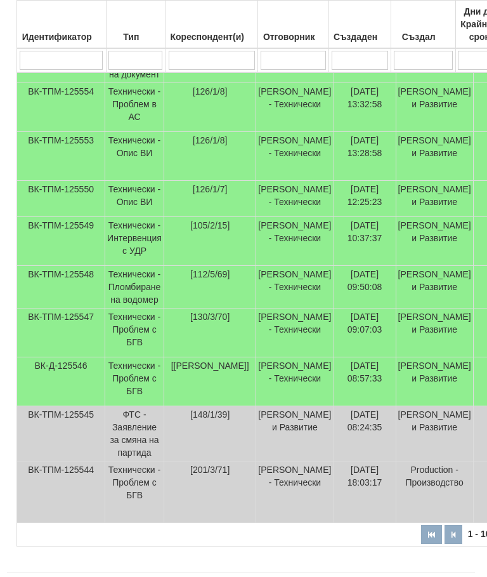
scroll to position [363, 3]
click at [153, 308] on td "Технически - Пломбиране на водомер" at bounding box center [134, 287] width 59 height 42
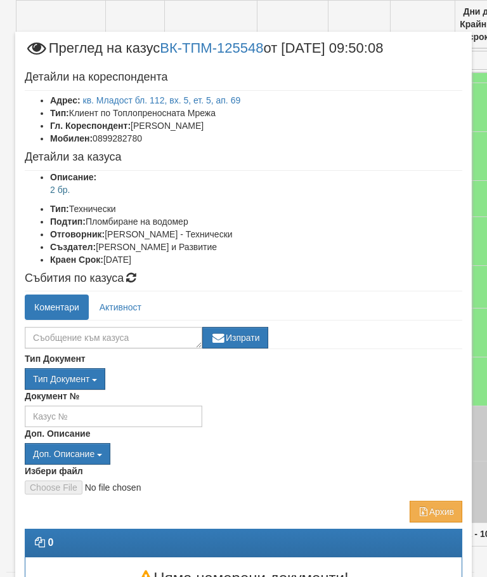
click at [152, 95] on link "кв. Младост бл. 112, вх. 5, ет. 5, ап. 69" at bounding box center [162, 100] width 158 height 10
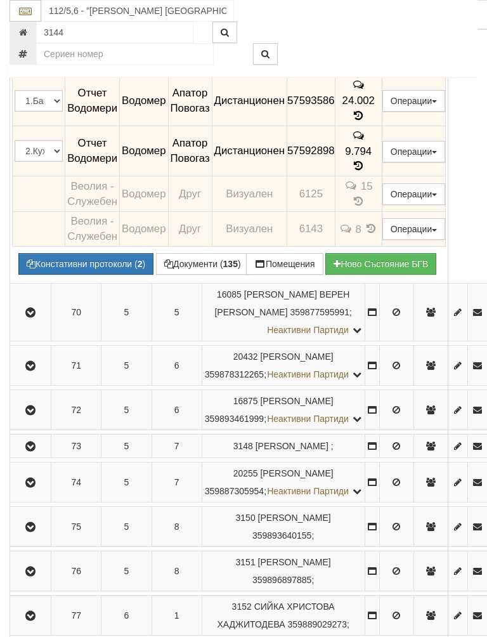
scroll to position [703, 0]
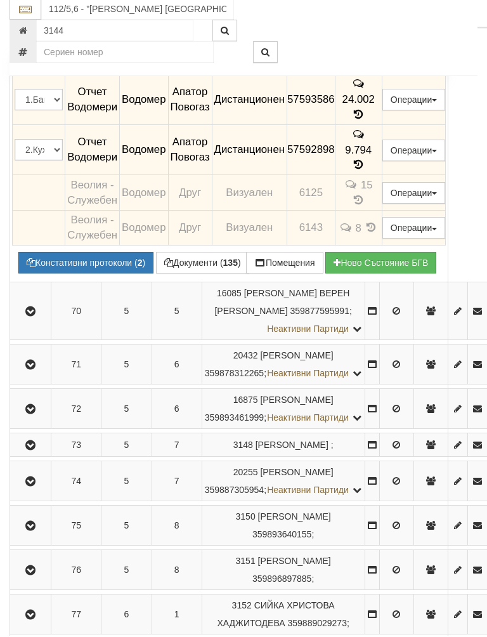
click at [358, 124] on td "24.002" at bounding box center [358, 101] width 47 height 51
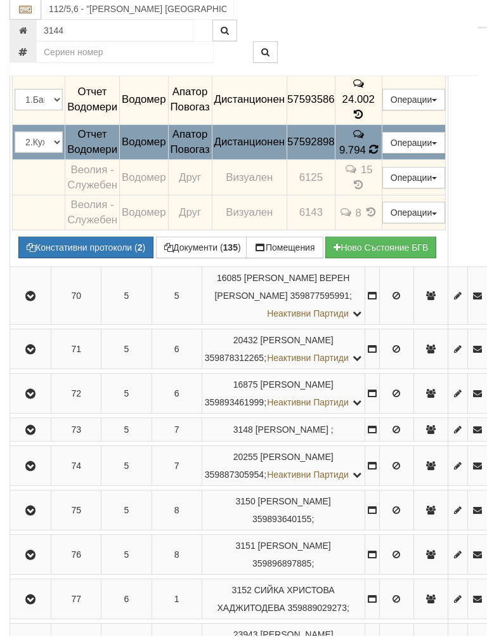
click at [358, 176] on icon at bounding box center [351, 171] width 14 height 11
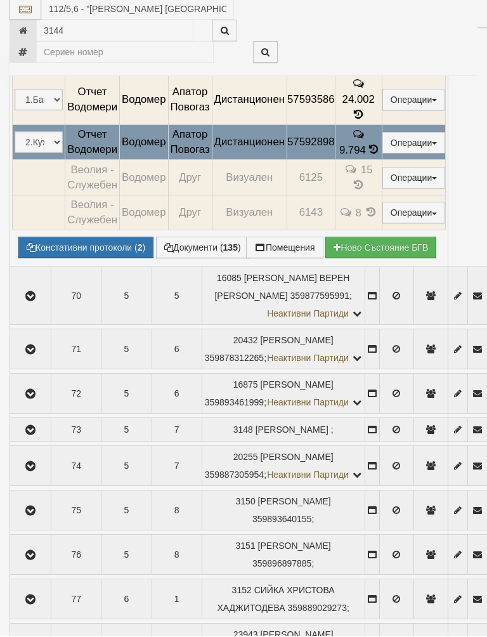
scroll to position [257, 0]
click at [372, 163] on div "× История на показанията Месец на отчитане Дата на отчет Отчетник Показание Кон…" at bounding box center [244, 528] width 476 height 1570
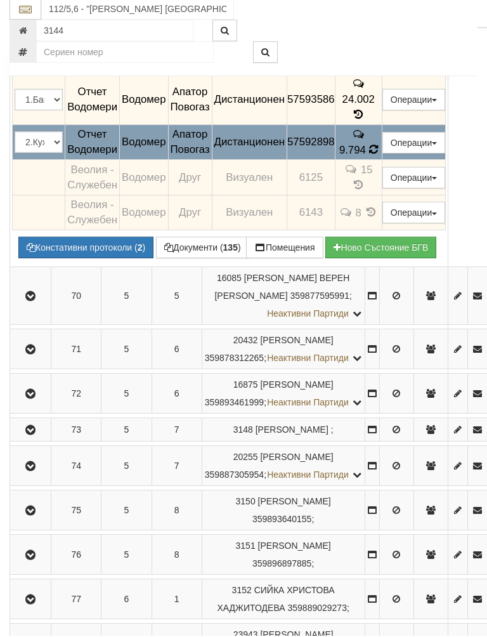
click at [379, 162] on td "9.794" at bounding box center [358, 144] width 47 height 36
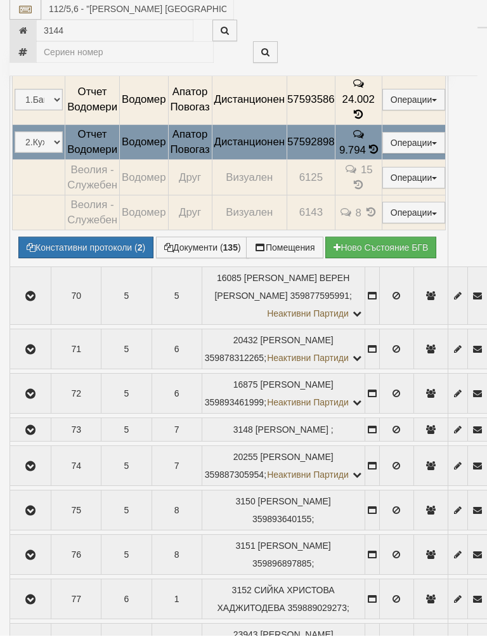
select select "10"
select select "1"
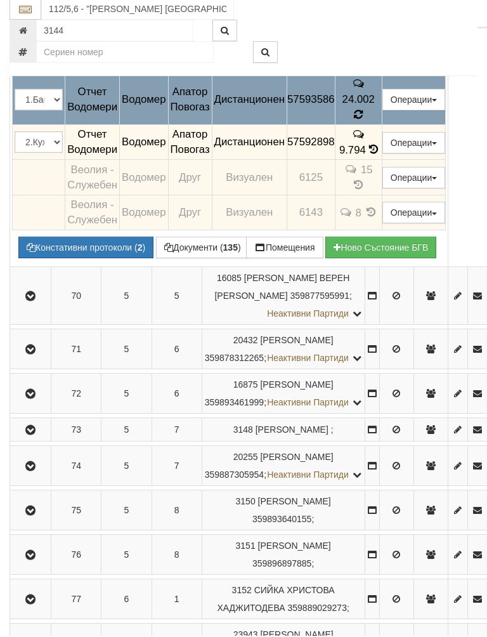
click at [364, 122] on icon at bounding box center [358, 116] width 11 height 13
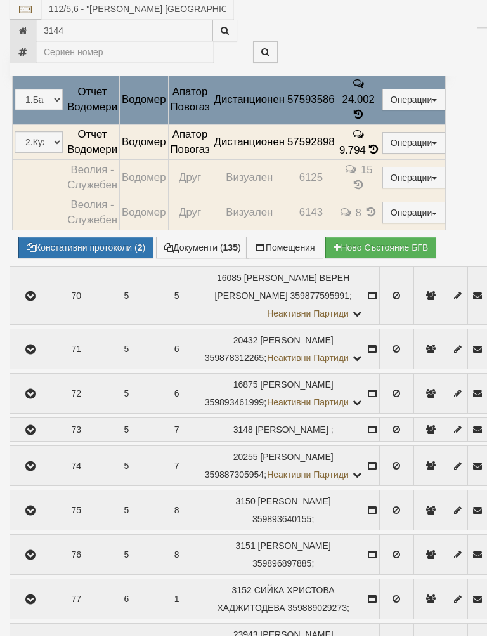
select select "10"
select select "1"
